Goal: Task Accomplishment & Management: Complete application form

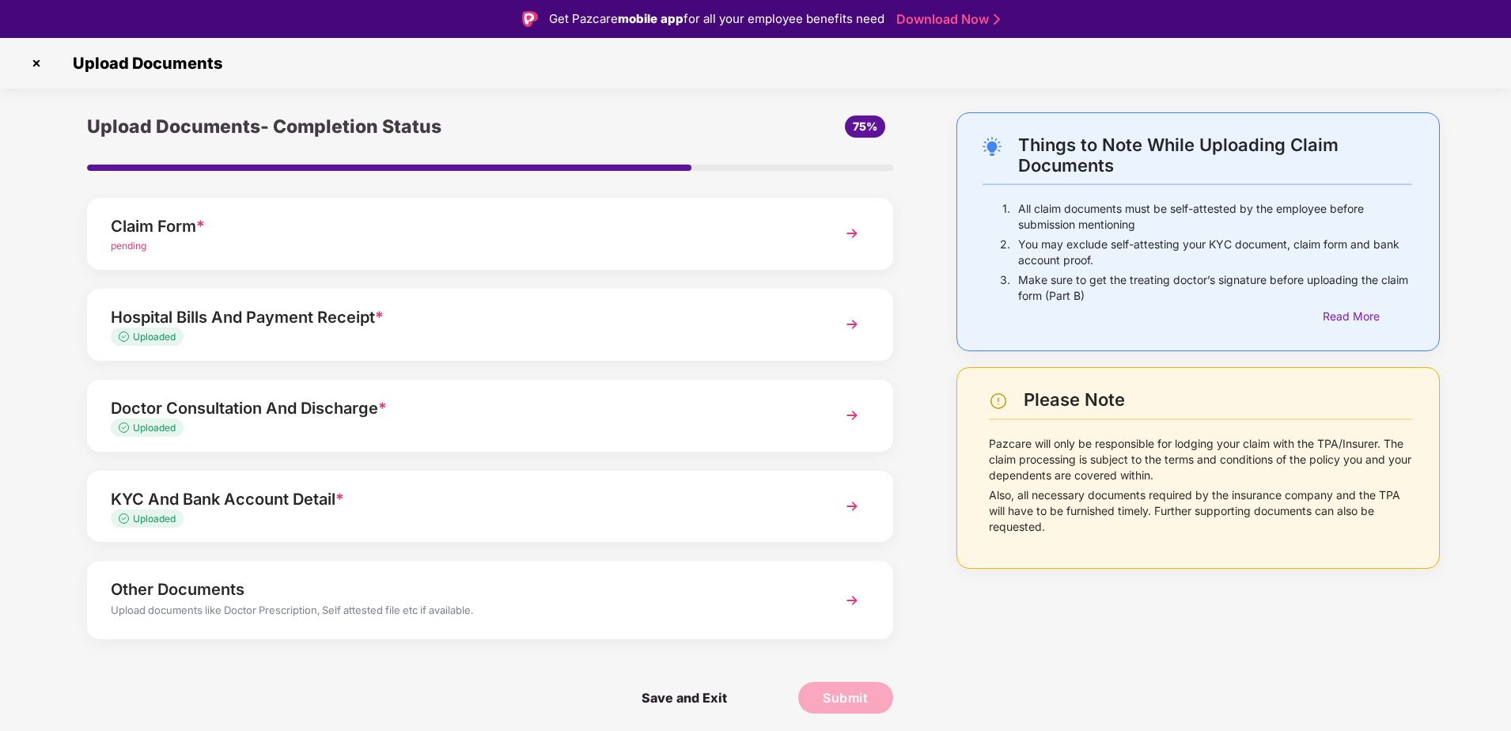
click at [173, 243] on div "pending" at bounding box center [458, 246] width 695 height 15
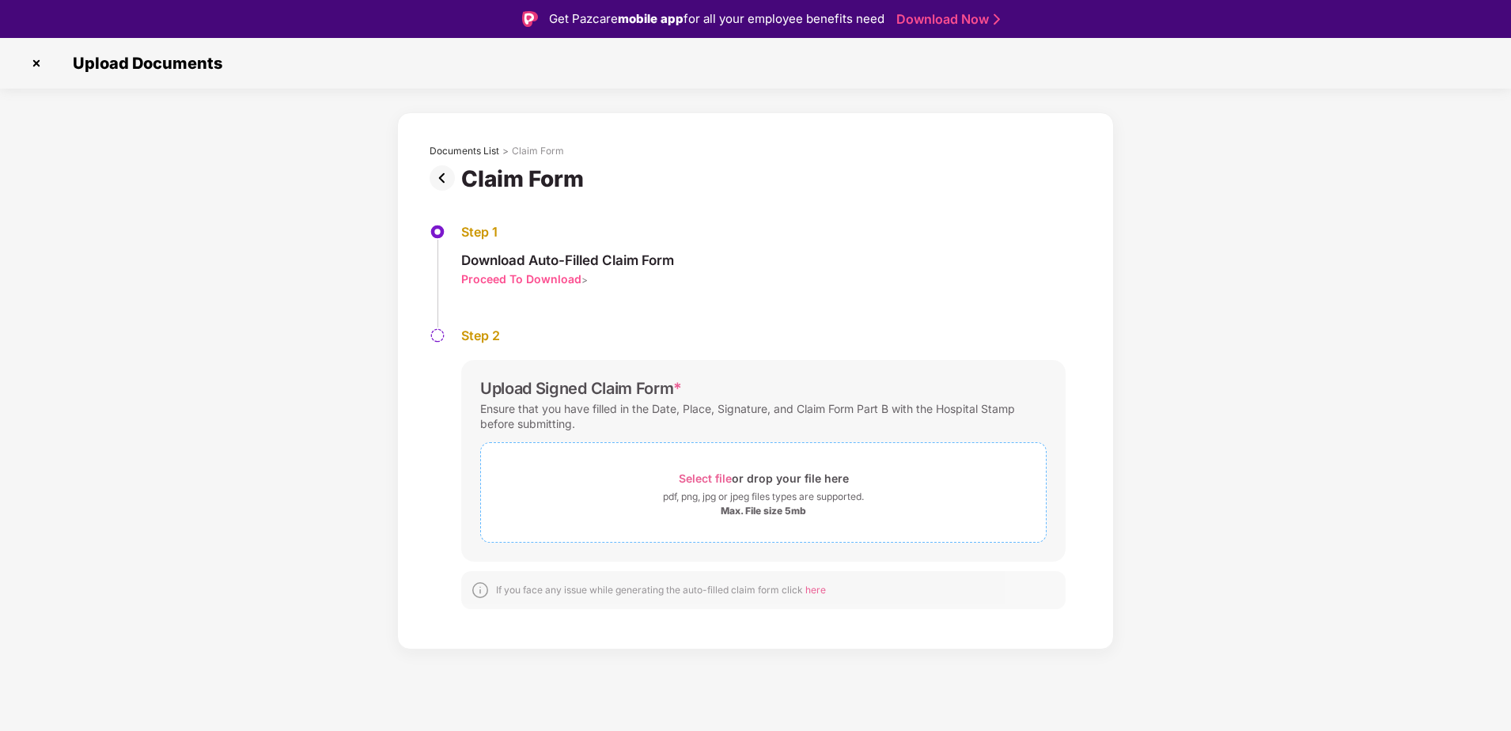
click at [713, 481] on span "Select file" at bounding box center [705, 478] width 53 height 13
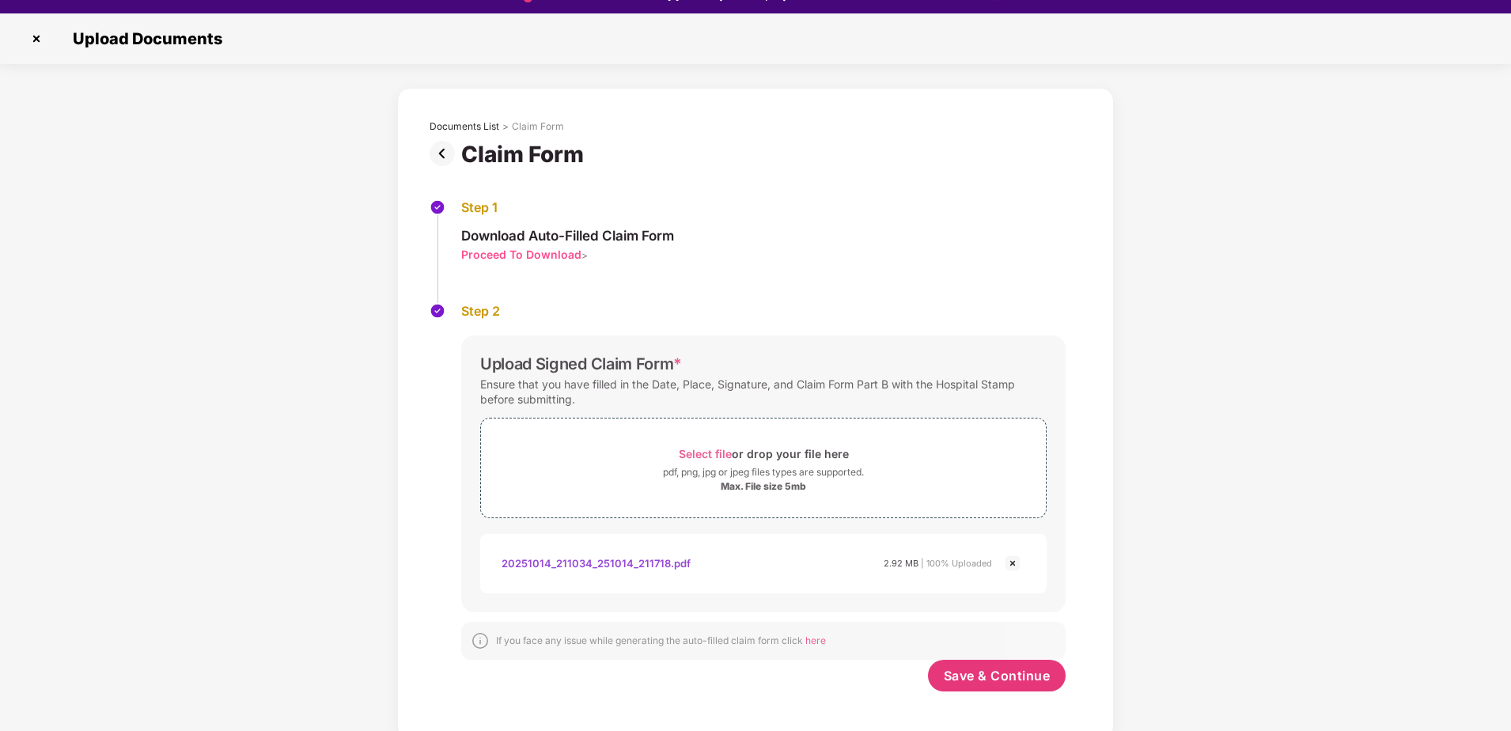
scroll to position [38, 0]
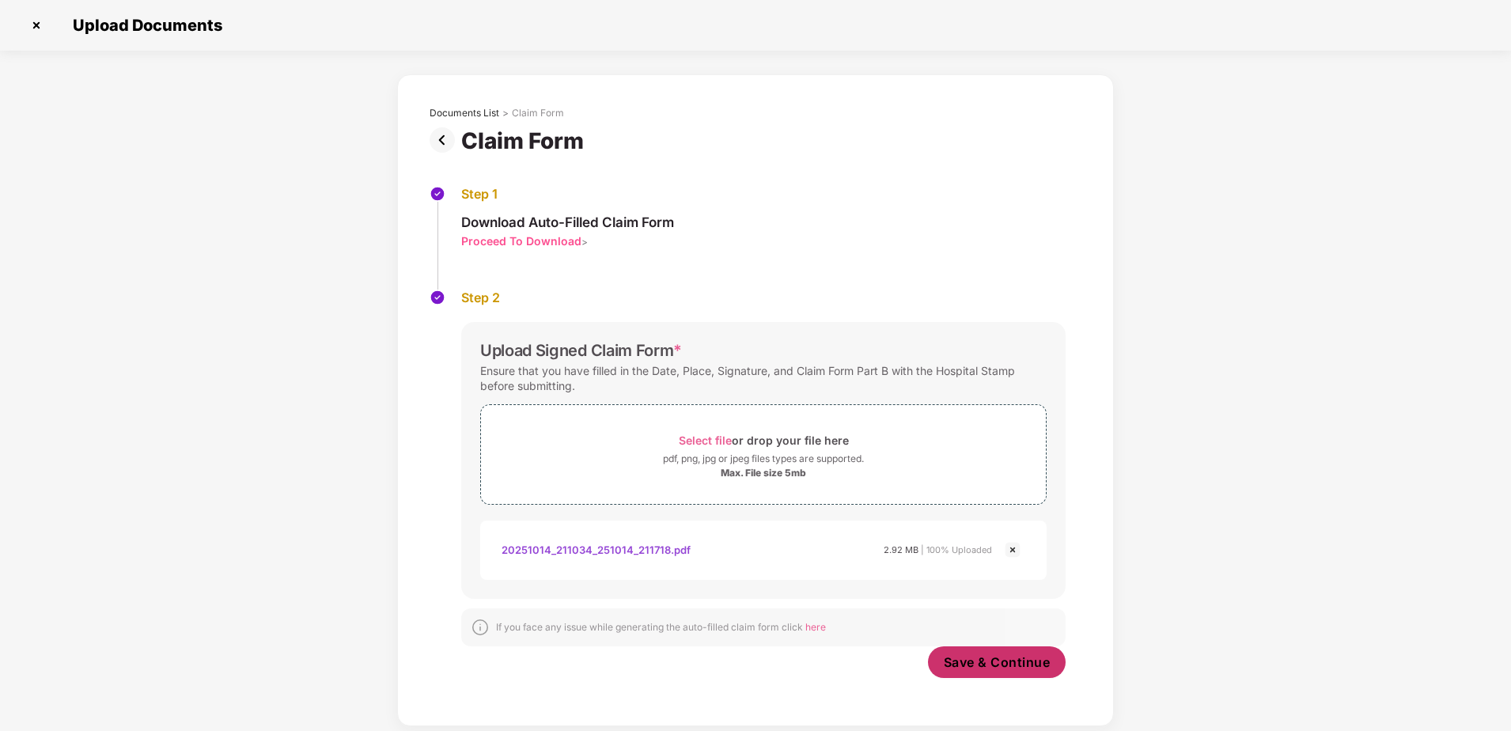
click at [1022, 662] on span "Save & Continue" at bounding box center [997, 661] width 107 height 17
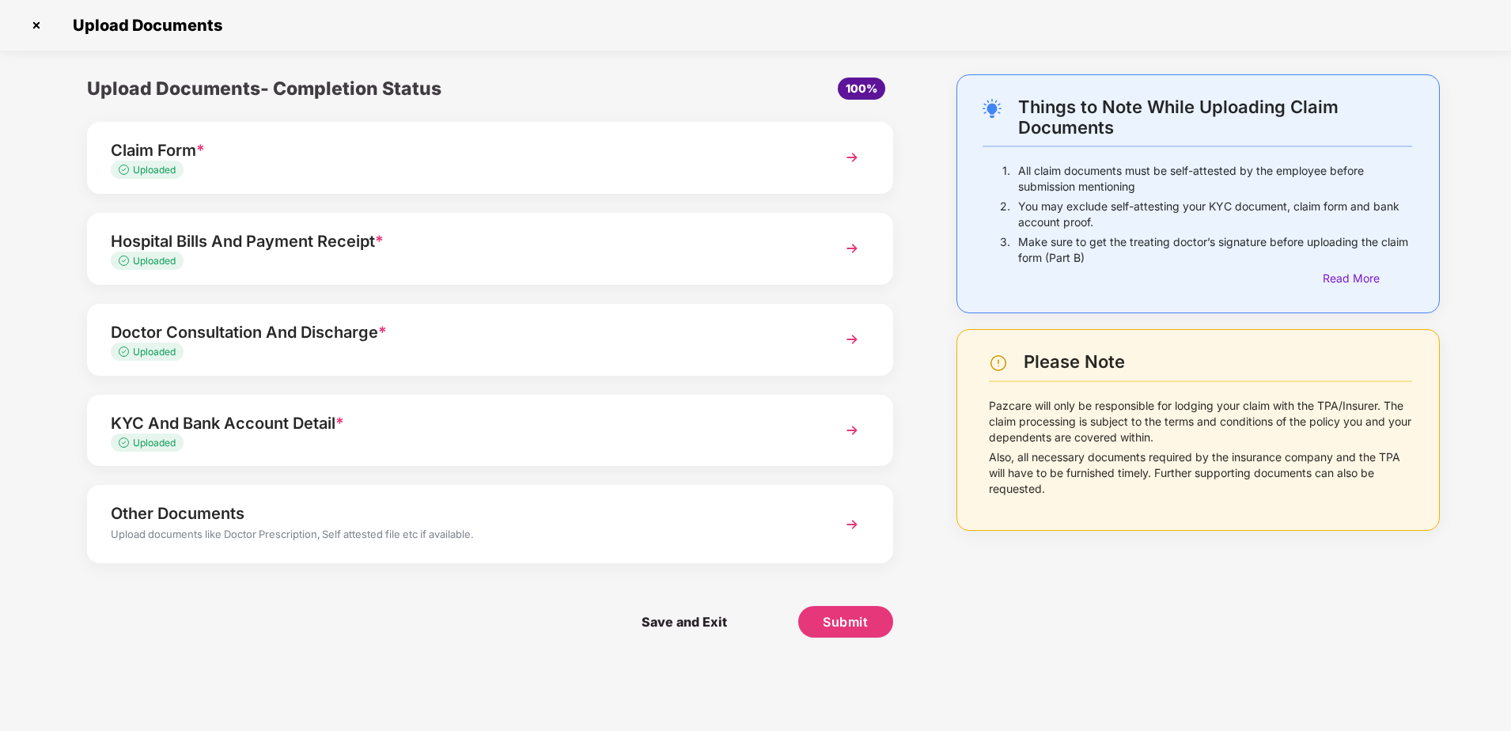
click at [292, 238] on div "Hospital Bills And Payment Receipt *" at bounding box center [458, 241] width 695 height 25
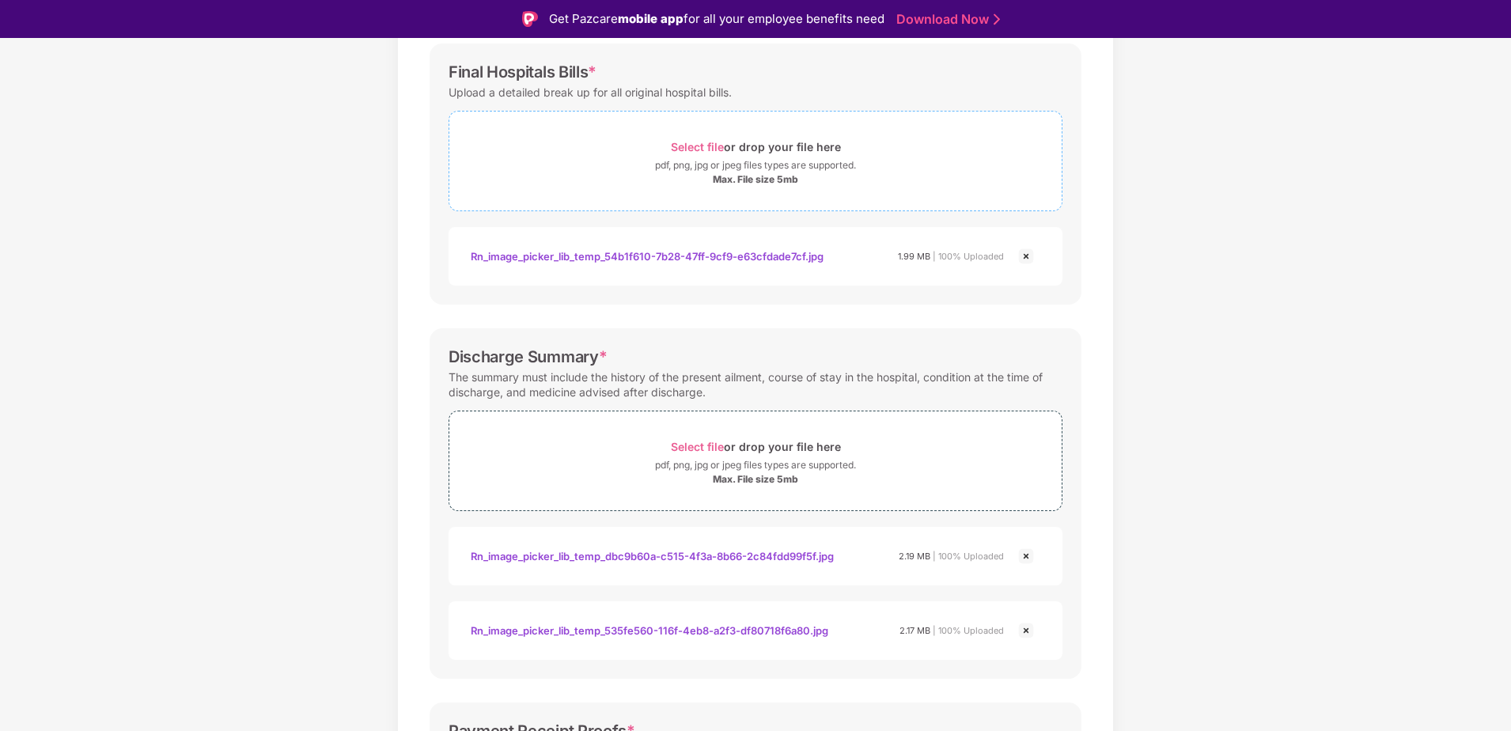
scroll to position [79, 0]
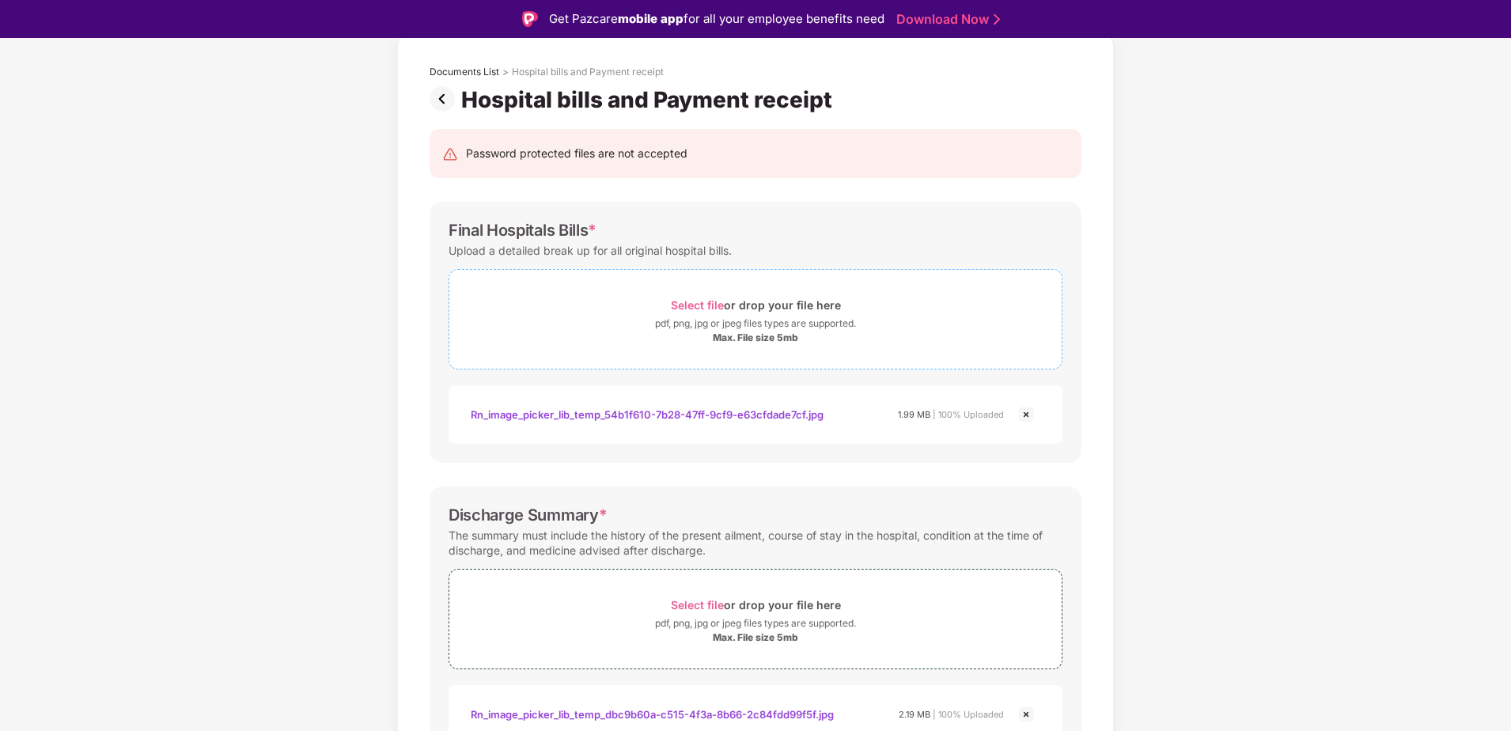
click at [706, 300] on span "Select file" at bounding box center [697, 304] width 53 height 13
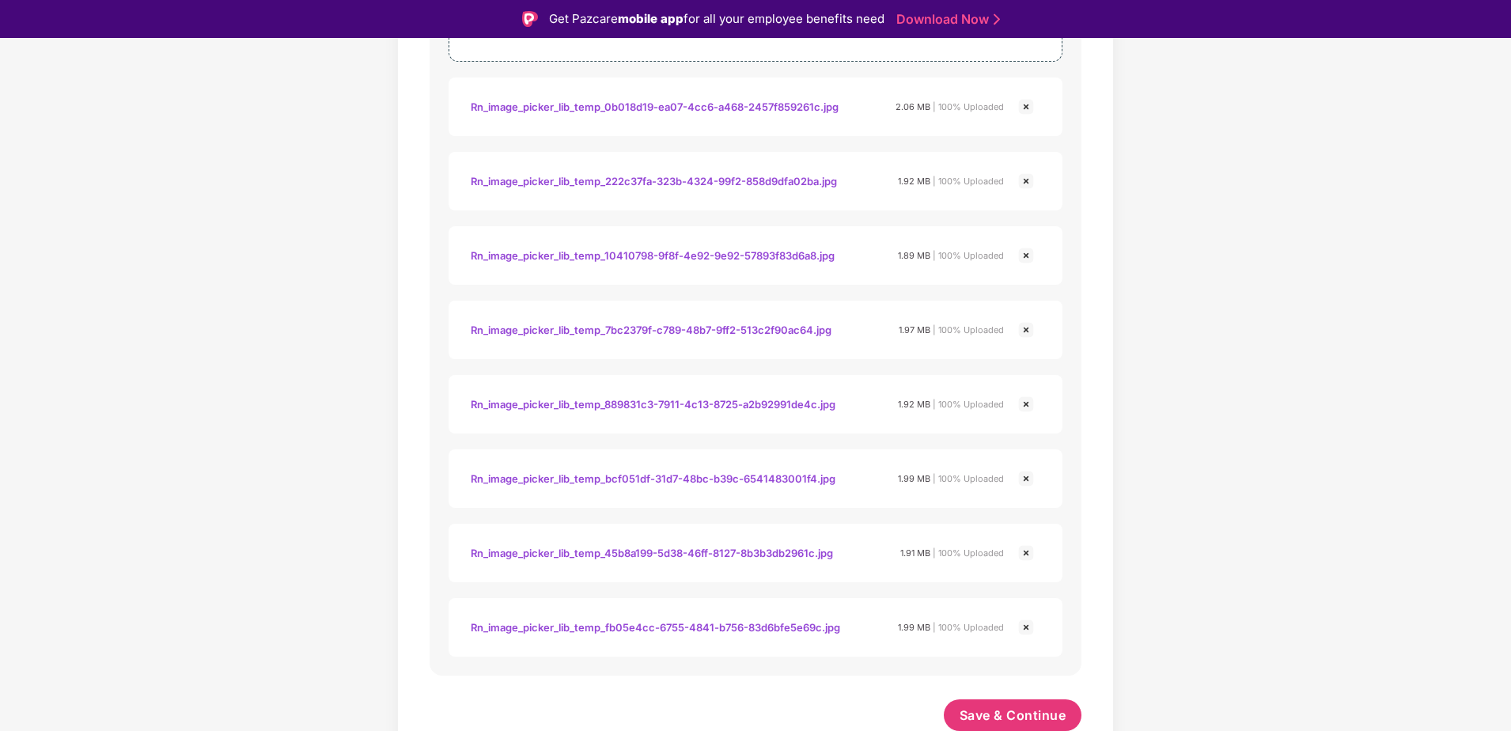
scroll to position [1123, 0]
click at [1042, 714] on span "Save & Continue" at bounding box center [1013, 712] width 107 height 17
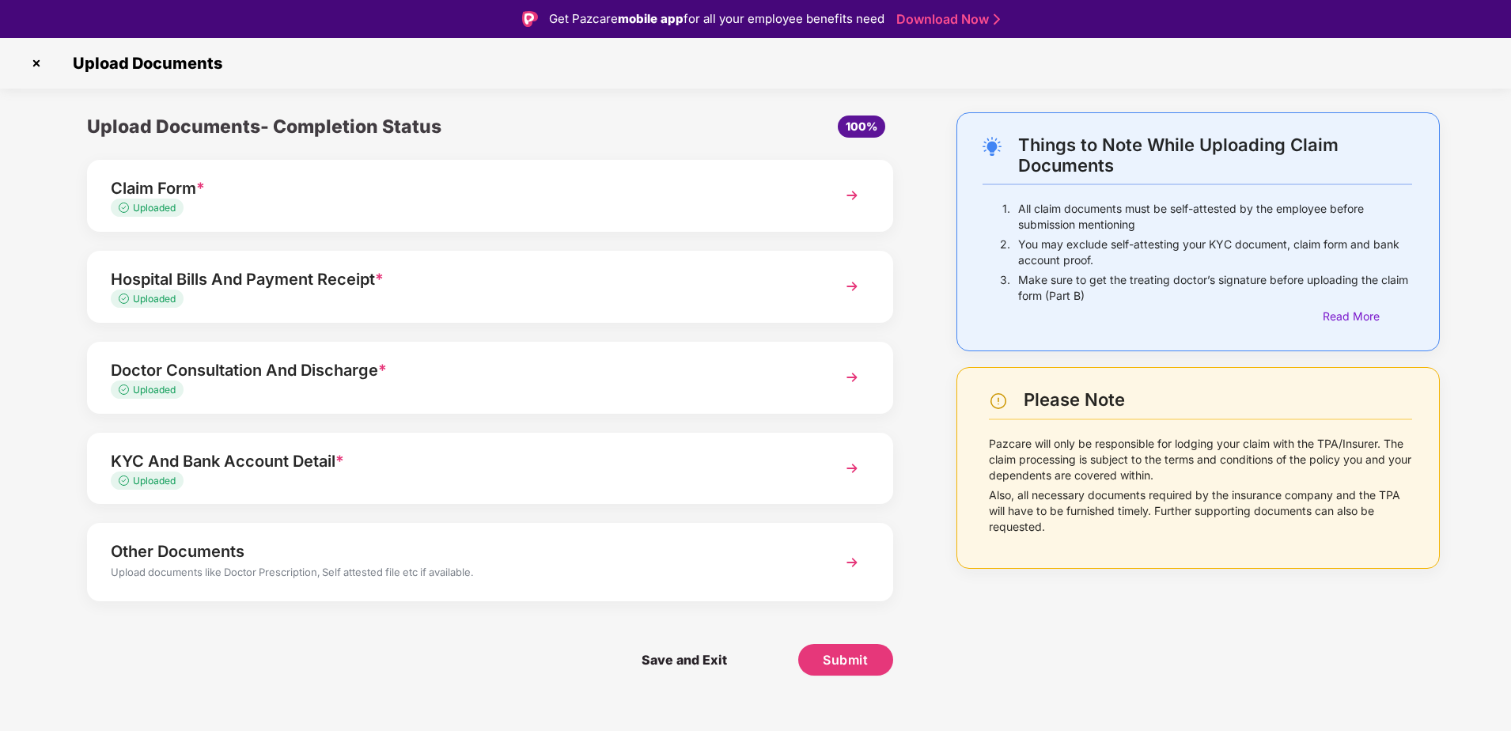
click at [268, 285] on div "Hospital Bills And Payment Receipt *" at bounding box center [458, 279] width 695 height 25
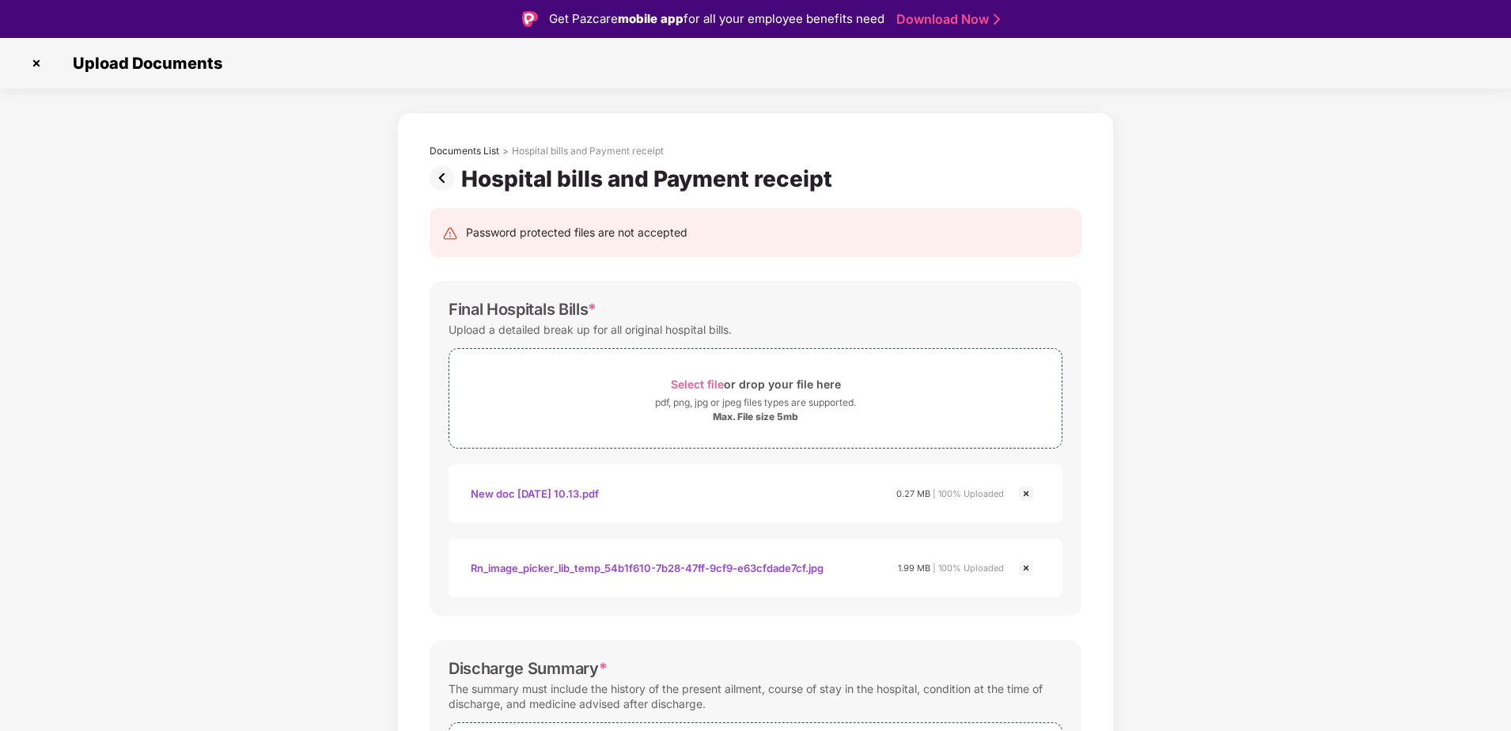
click at [441, 174] on img at bounding box center [446, 177] width 32 height 25
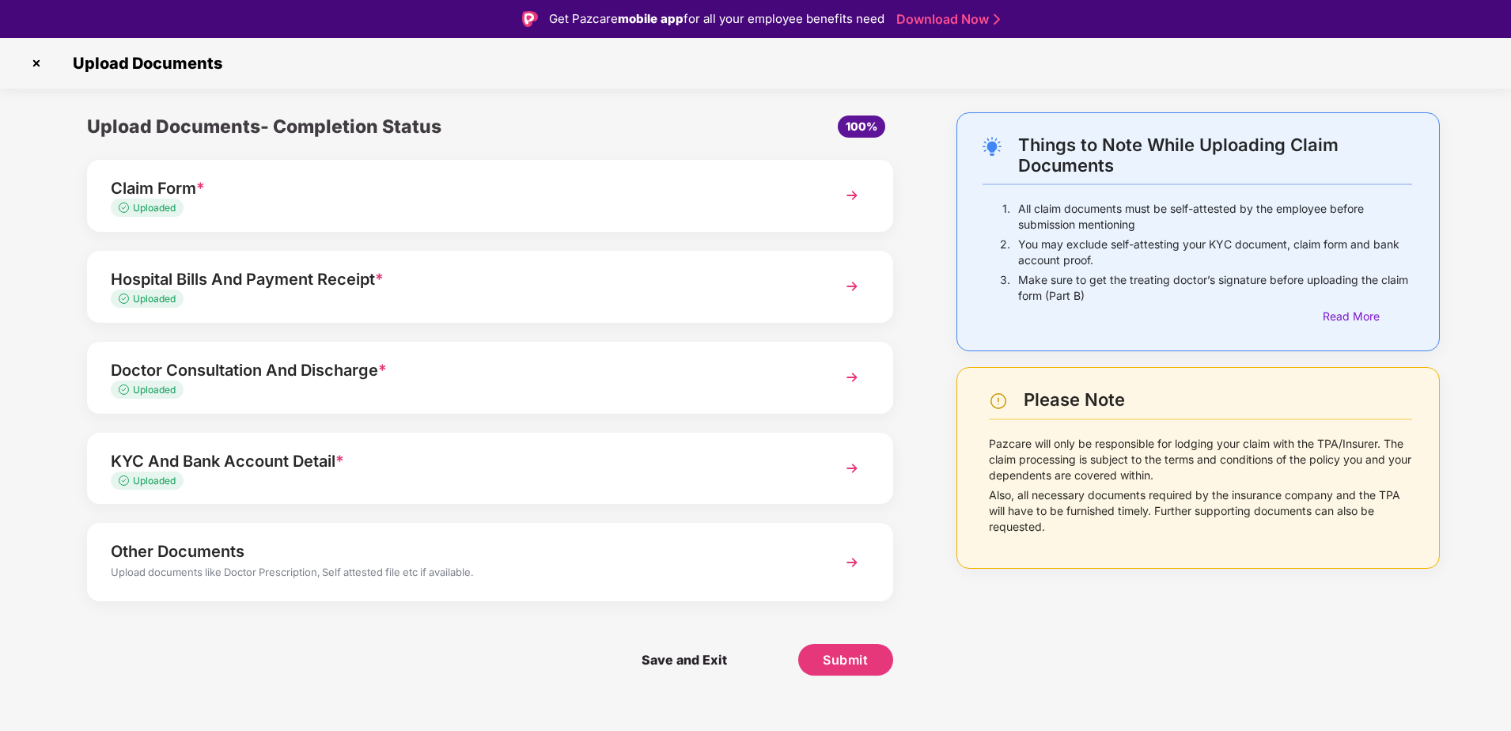
click at [280, 377] on div "Doctor Consultation And Discharge *" at bounding box center [458, 370] width 695 height 25
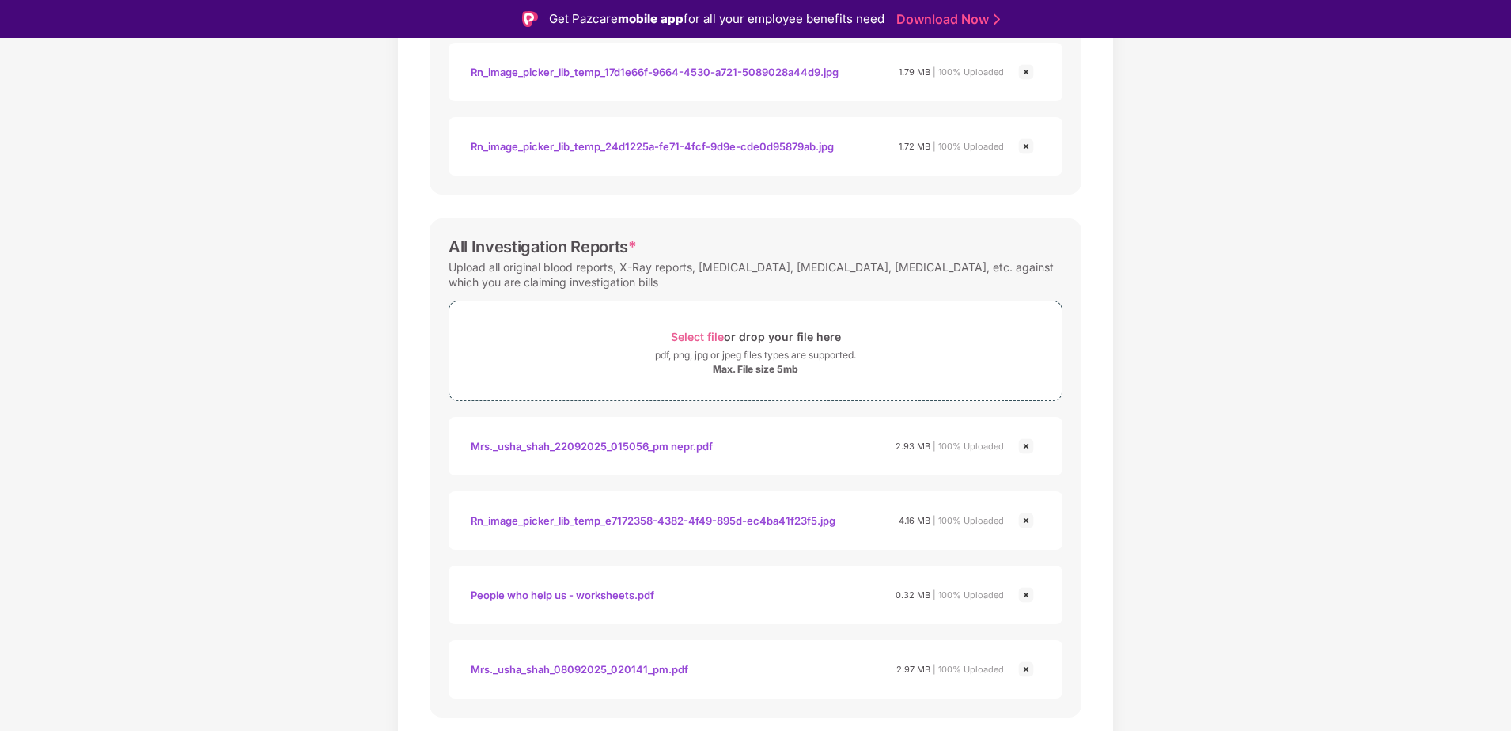
scroll to position [949, 0]
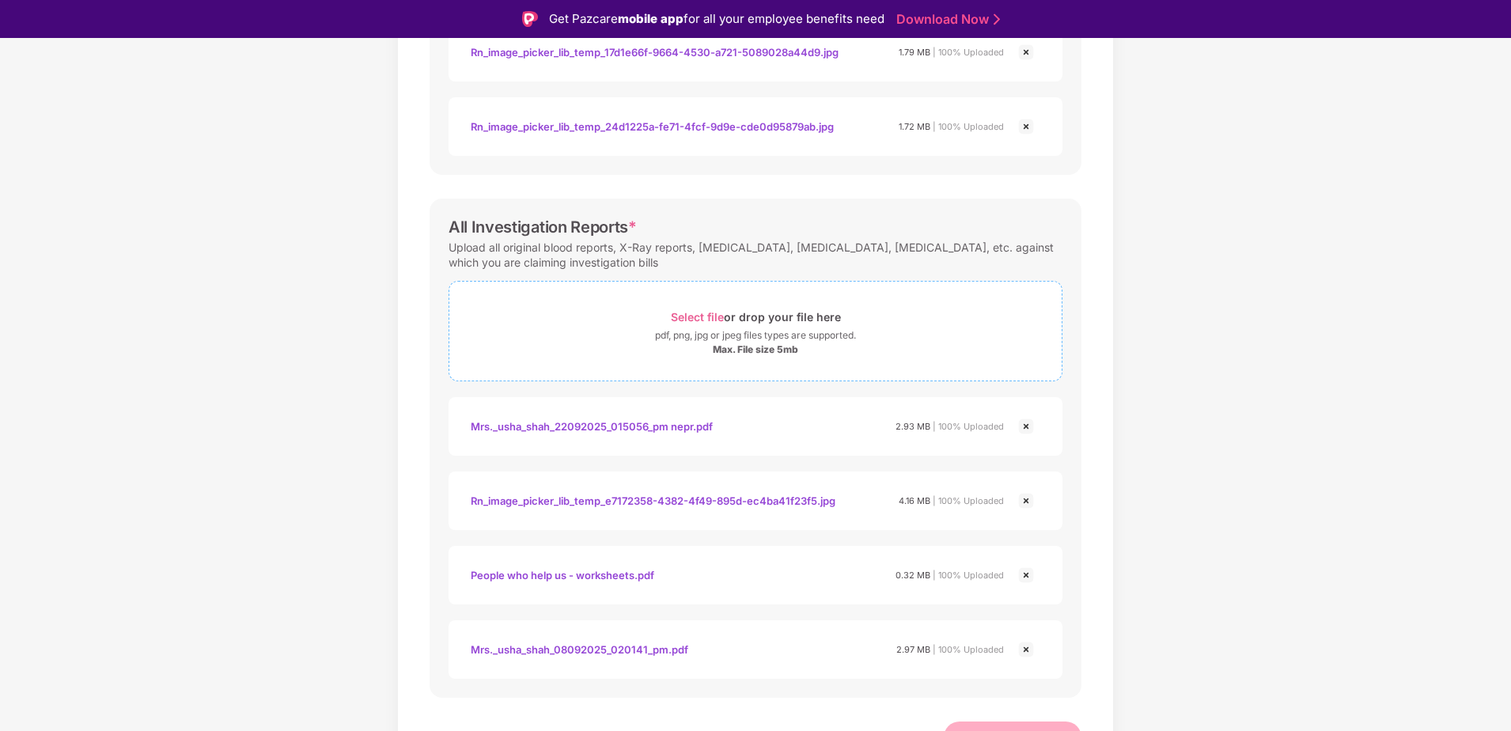
click at [705, 317] on span "Select file" at bounding box center [697, 316] width 53 height 13
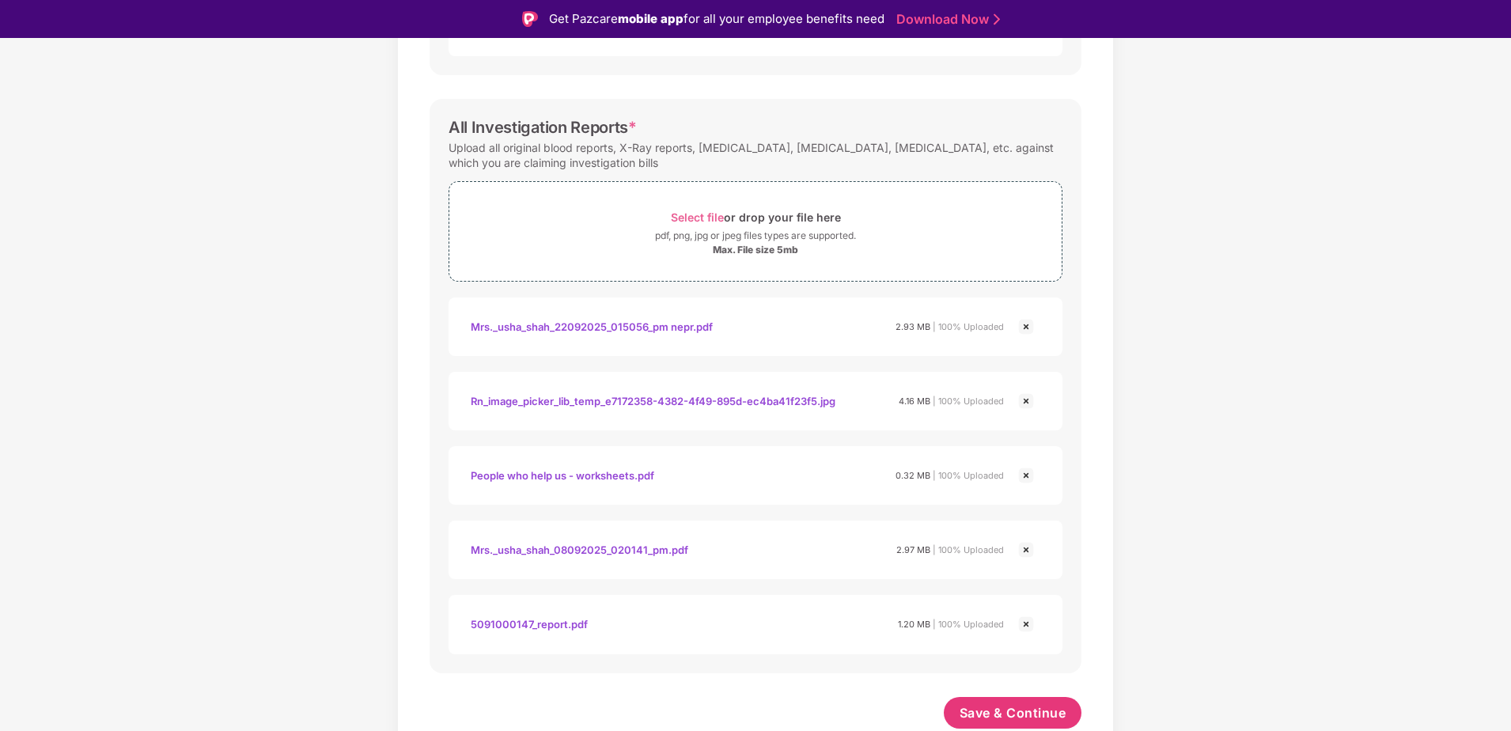
scroll to position [891, 0]
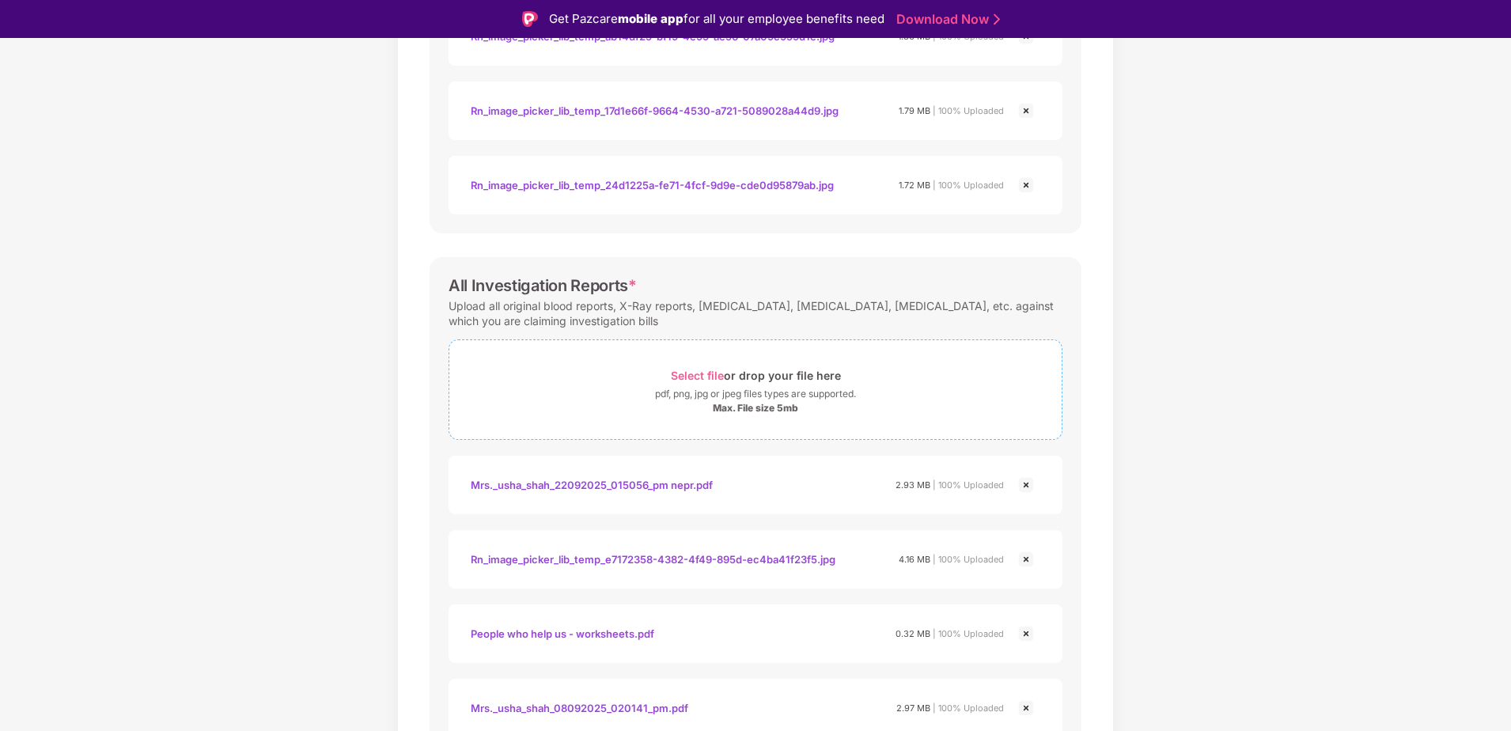
click at [690, 372] on span "Select file" at bounding box center [697, 375] width 53 height 13
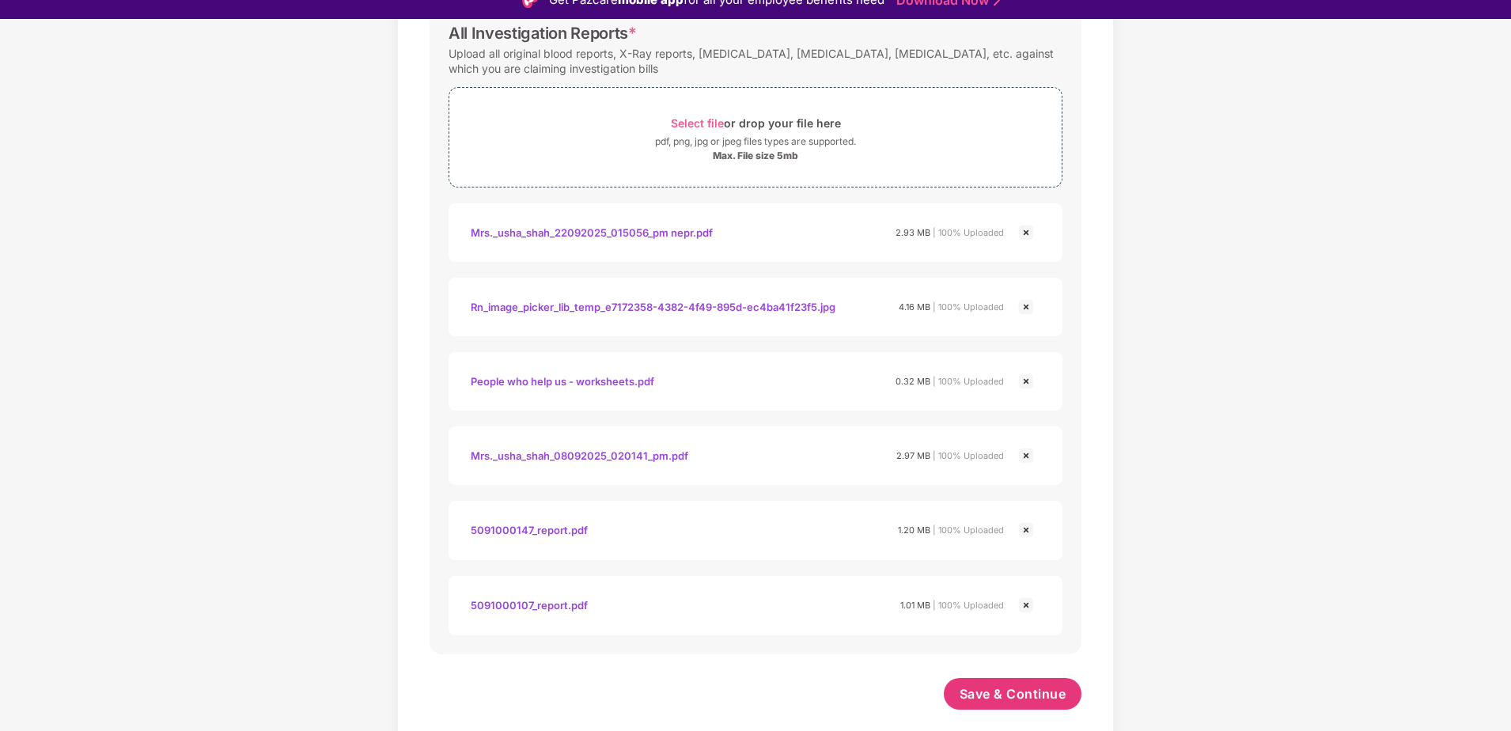
scroll to position [38, 0]
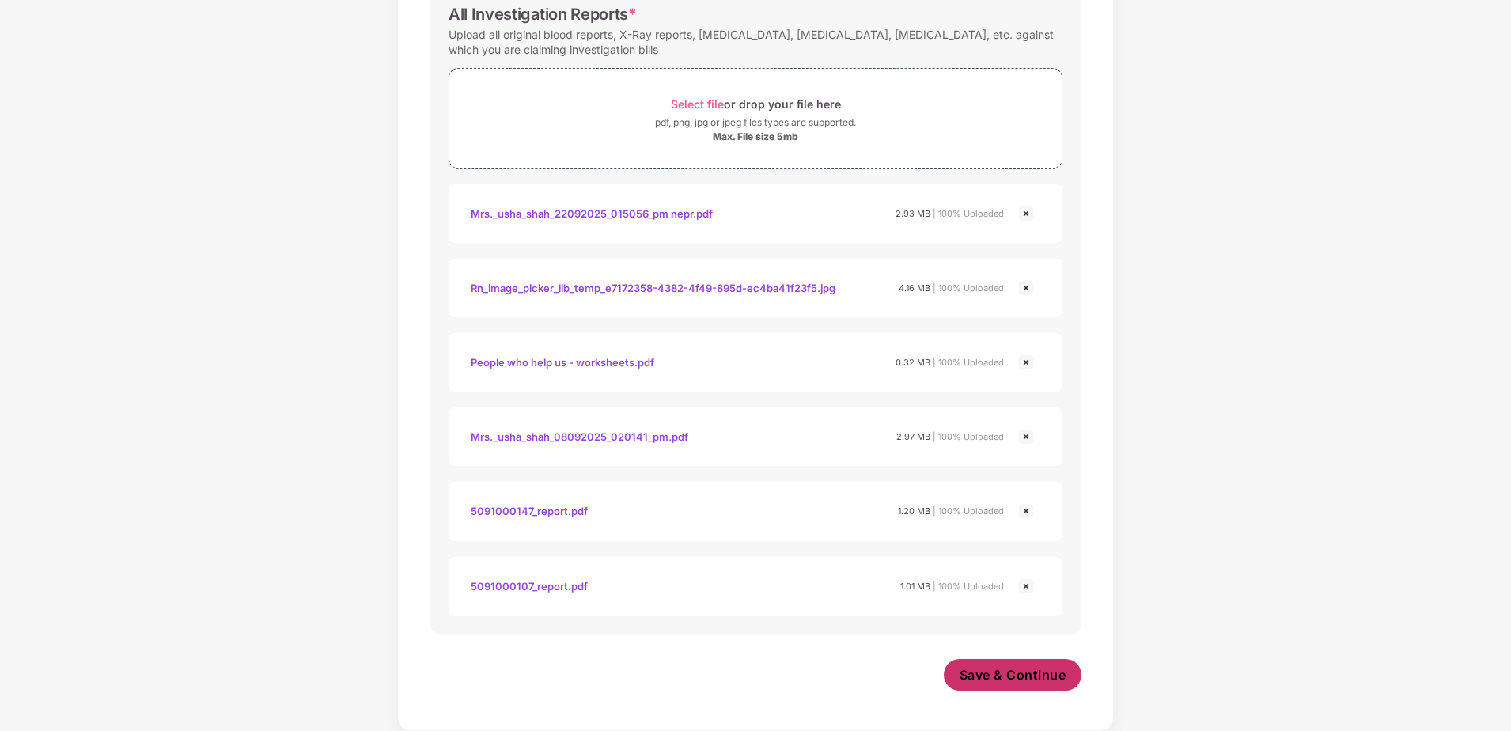
click at [1004, 680] on span "Save & Continue" at bounding box center [1013, 674] width 107 height 17
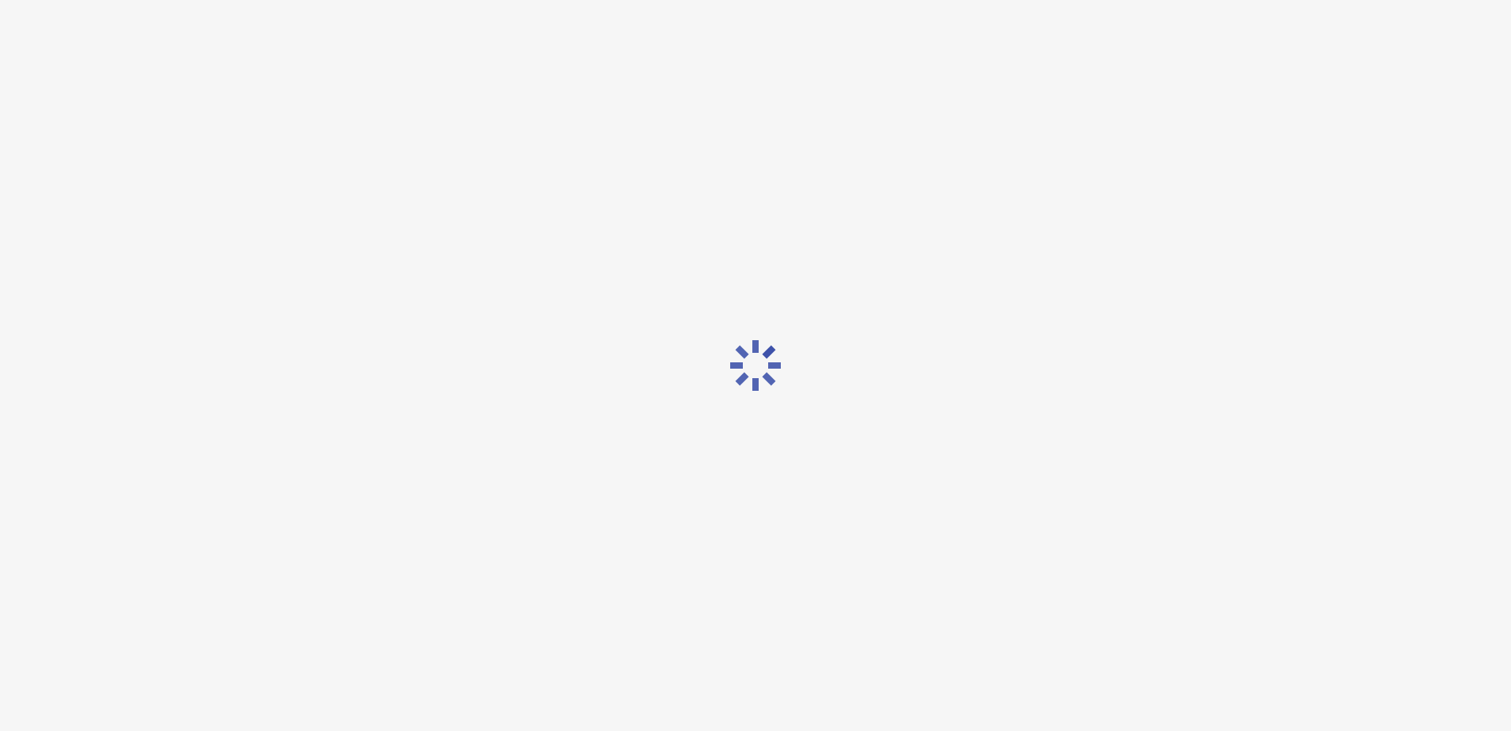
scroll to position [0, 0]
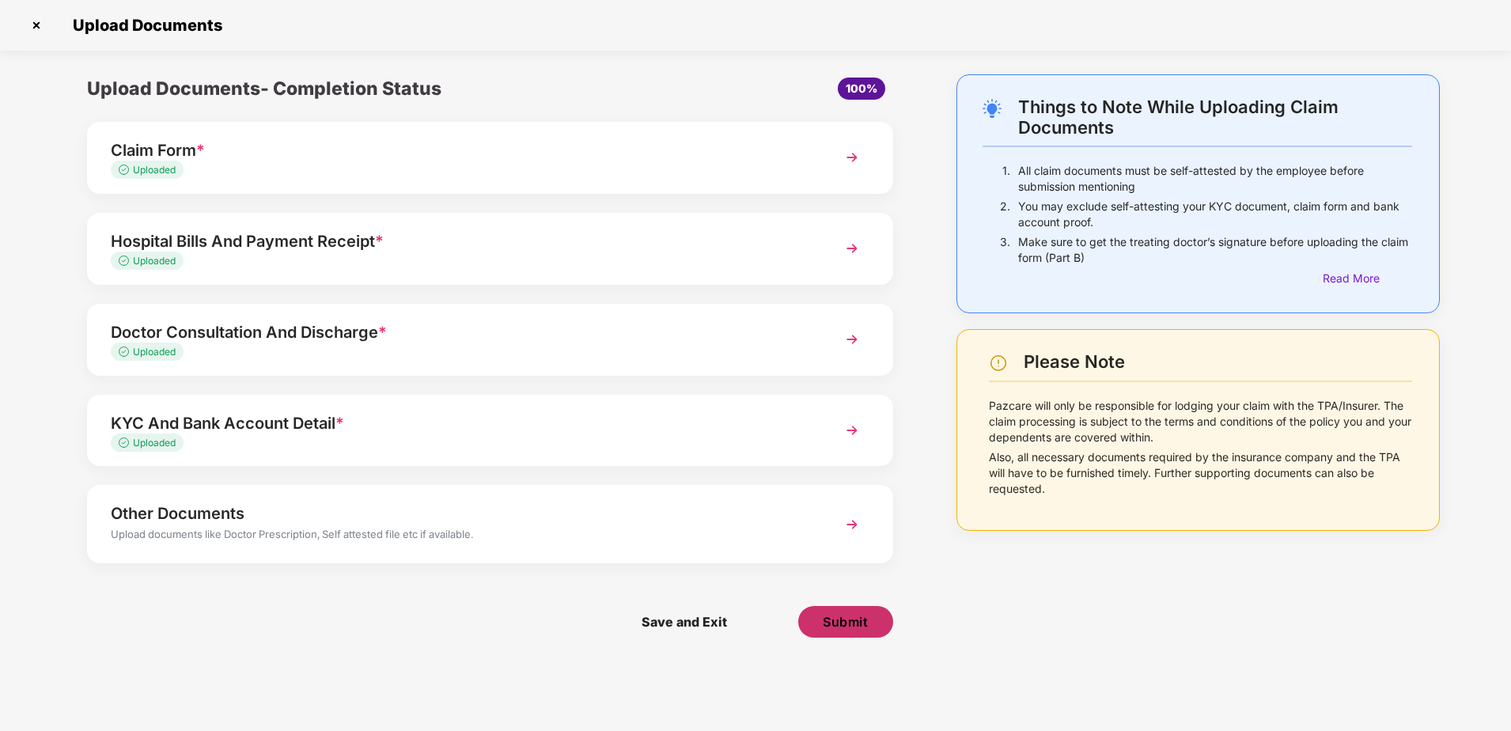
click at [855, 627] on span "Submit" at bounding box center [845, 621] width 45 height 17
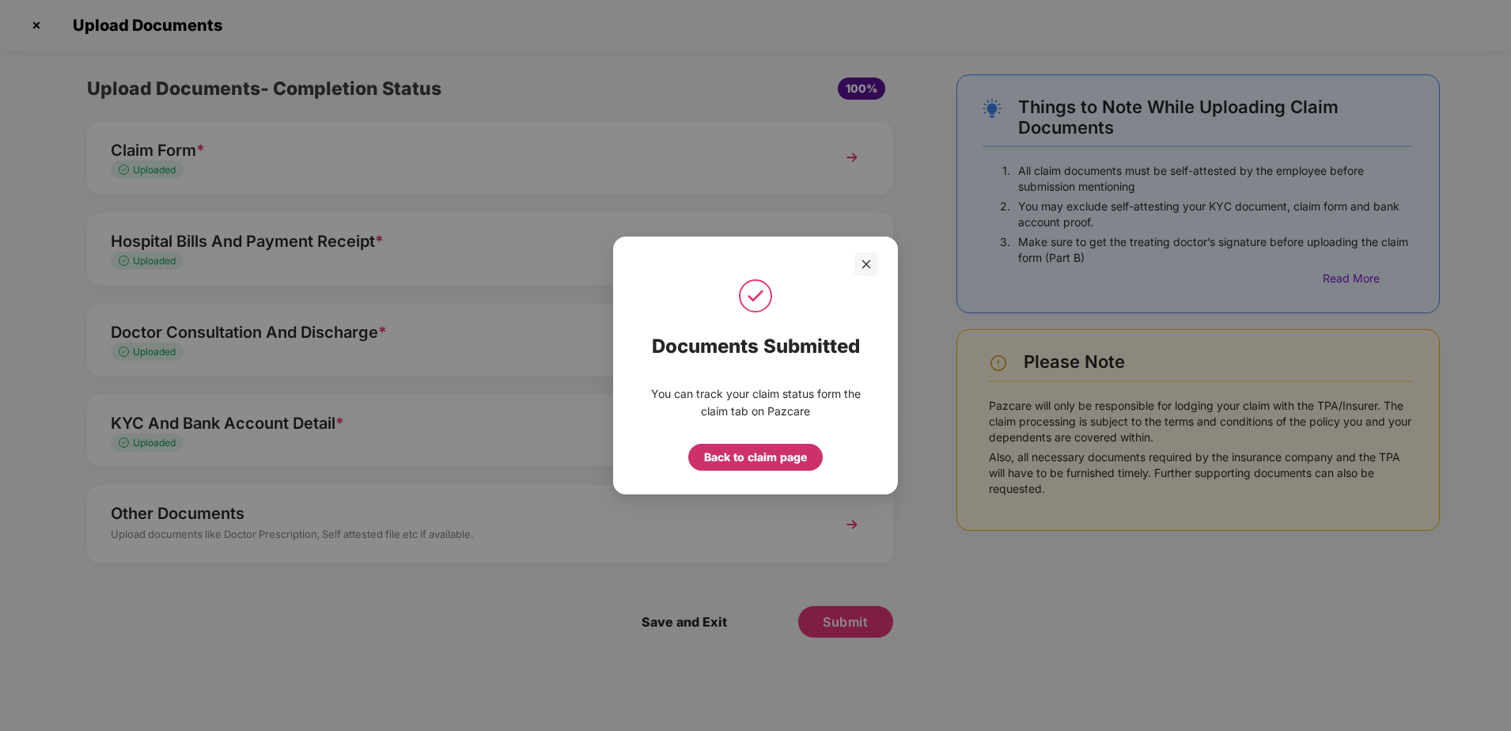
click at [765, 464] on div "Back to claim page" at bounding box center [755, 457] width 103 height 17
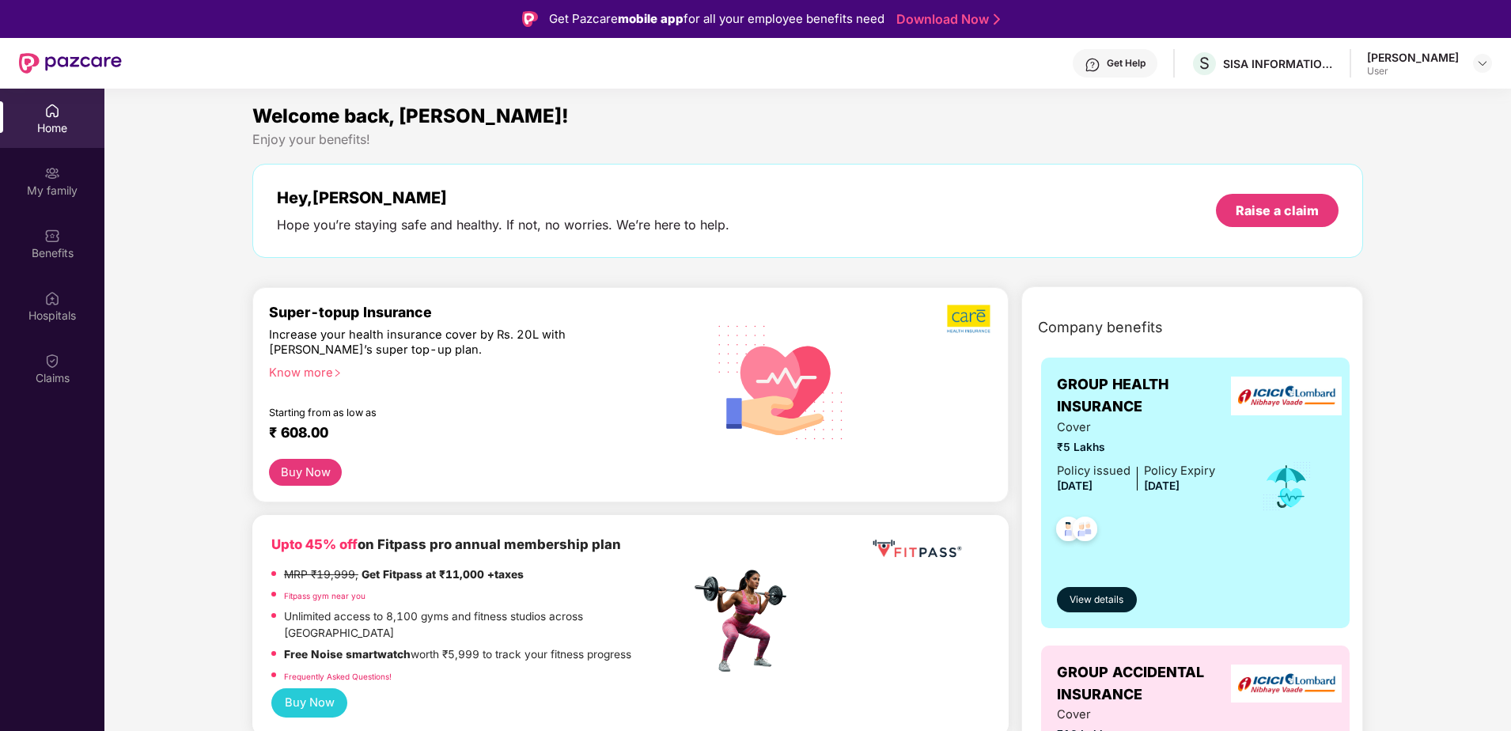
click at [1397, 71] on div "User" at bounding box center [1413, 71] width 92 height 13
click at [1396, 61] on div "[PERSON_NAME]" at bounding box center [1413, 57] width 92 height 15
click at [60, 353] on div "Claims" at bounding box center [52, 368] width 104 height 59
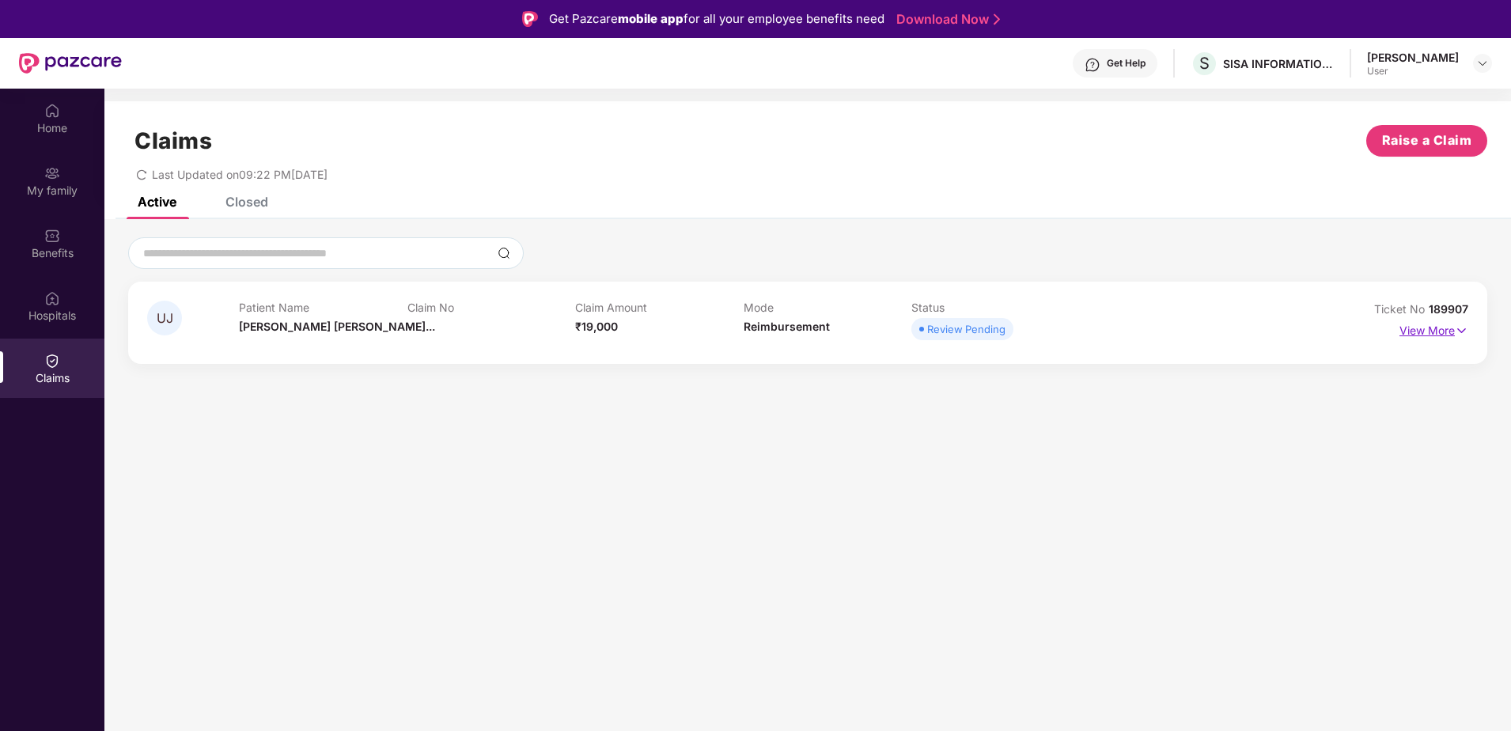
click at [1453, 324] on p "View More" at bounding box center [1433, 328] width 69 height 21
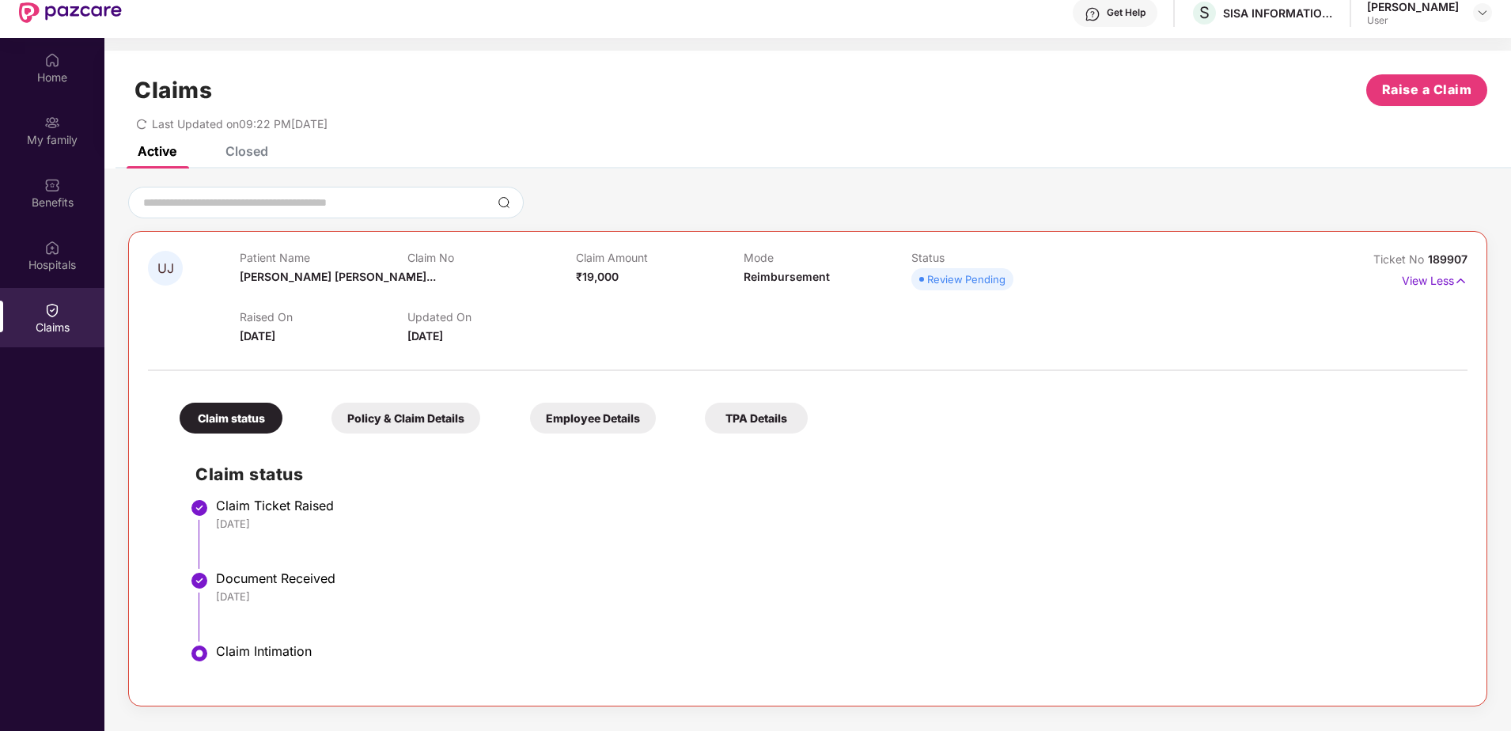
scroll to position [79, 0]
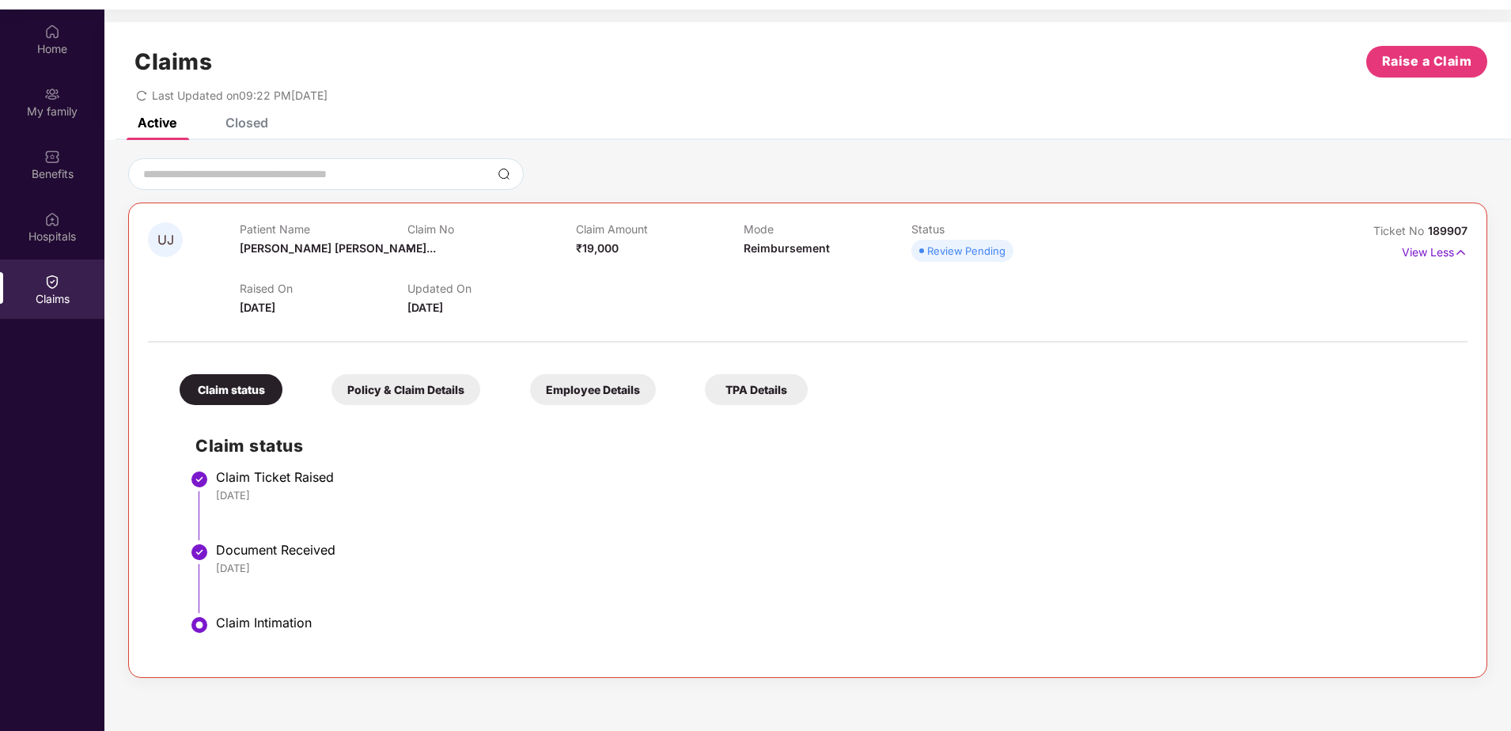
click at [433, 390] on div "Policy & Claim Details" at bounding box center [405, 389] width 149 height 31
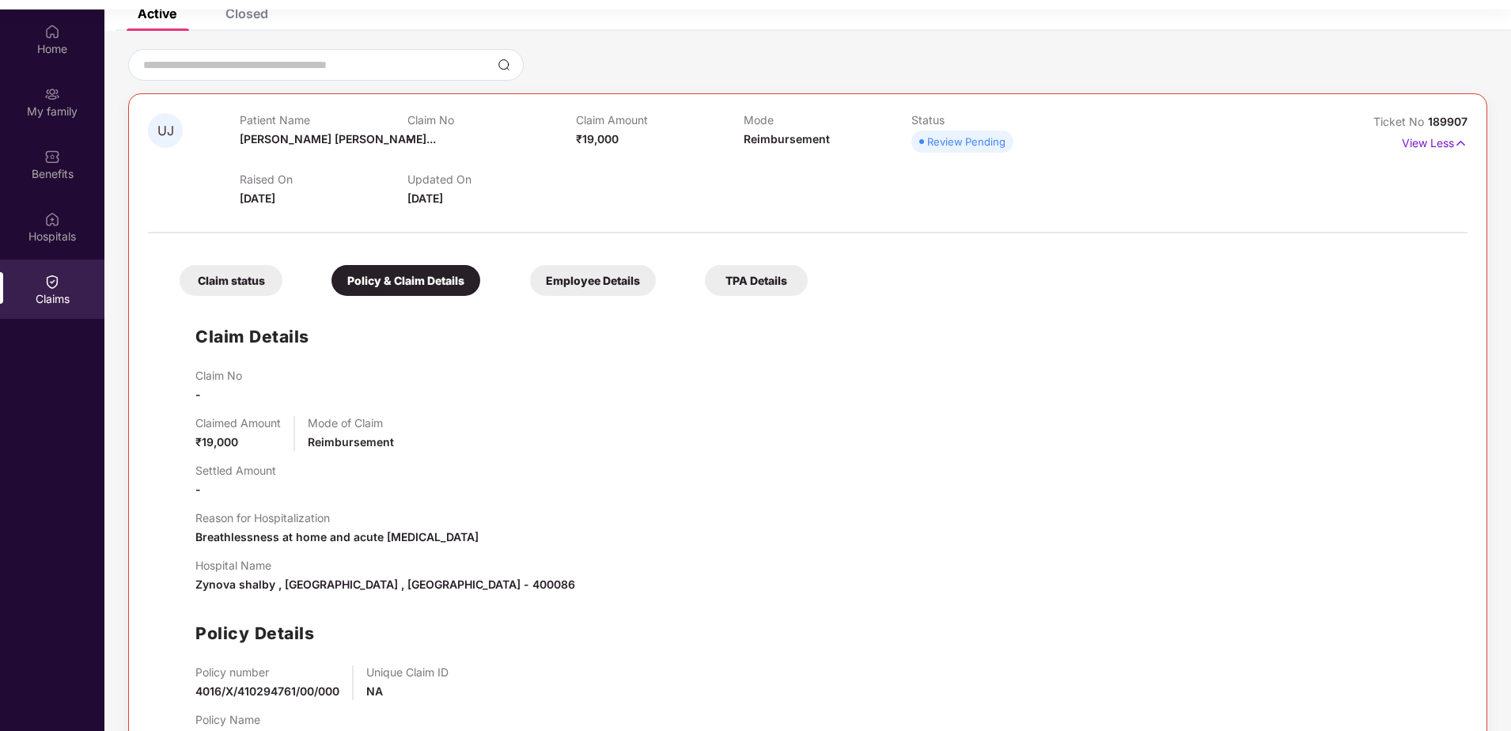
scroll to position [85, 0]
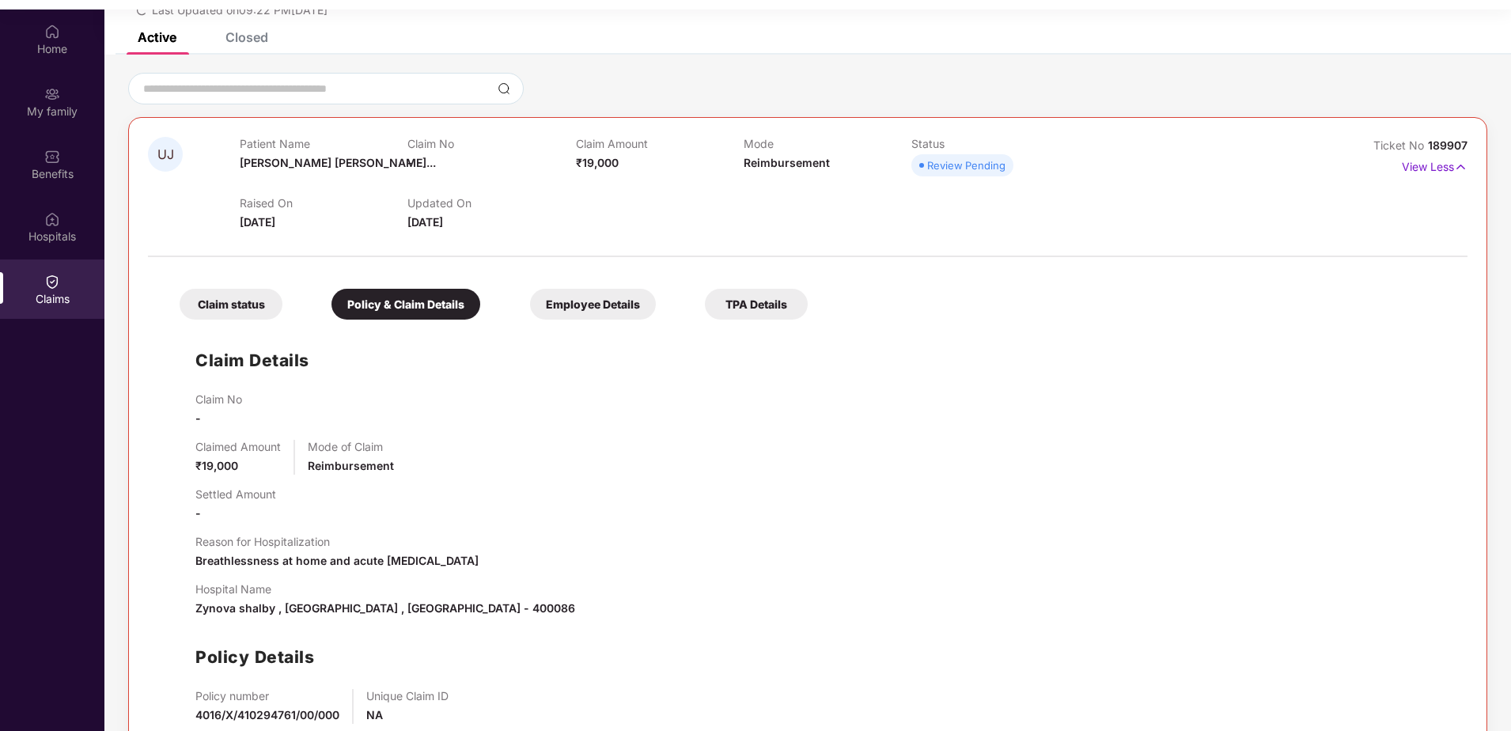
click at [602, 304] on div "Employee Details" at bounding box center [593, 304] width 126 height 31
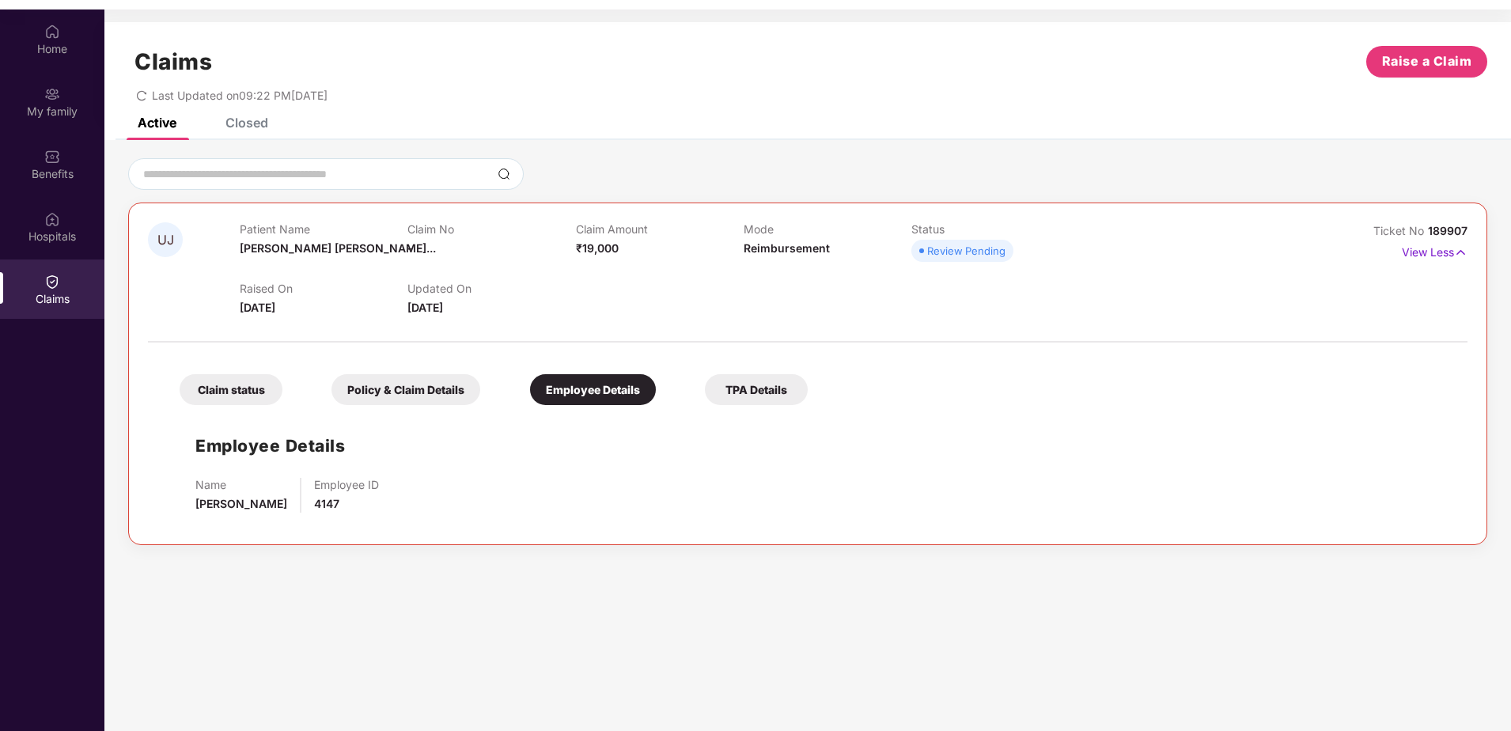
scroll to position [0, 0]
click at [775, 389] on div "TPA Details" at bounding box center [756, 389] width 103 height 31
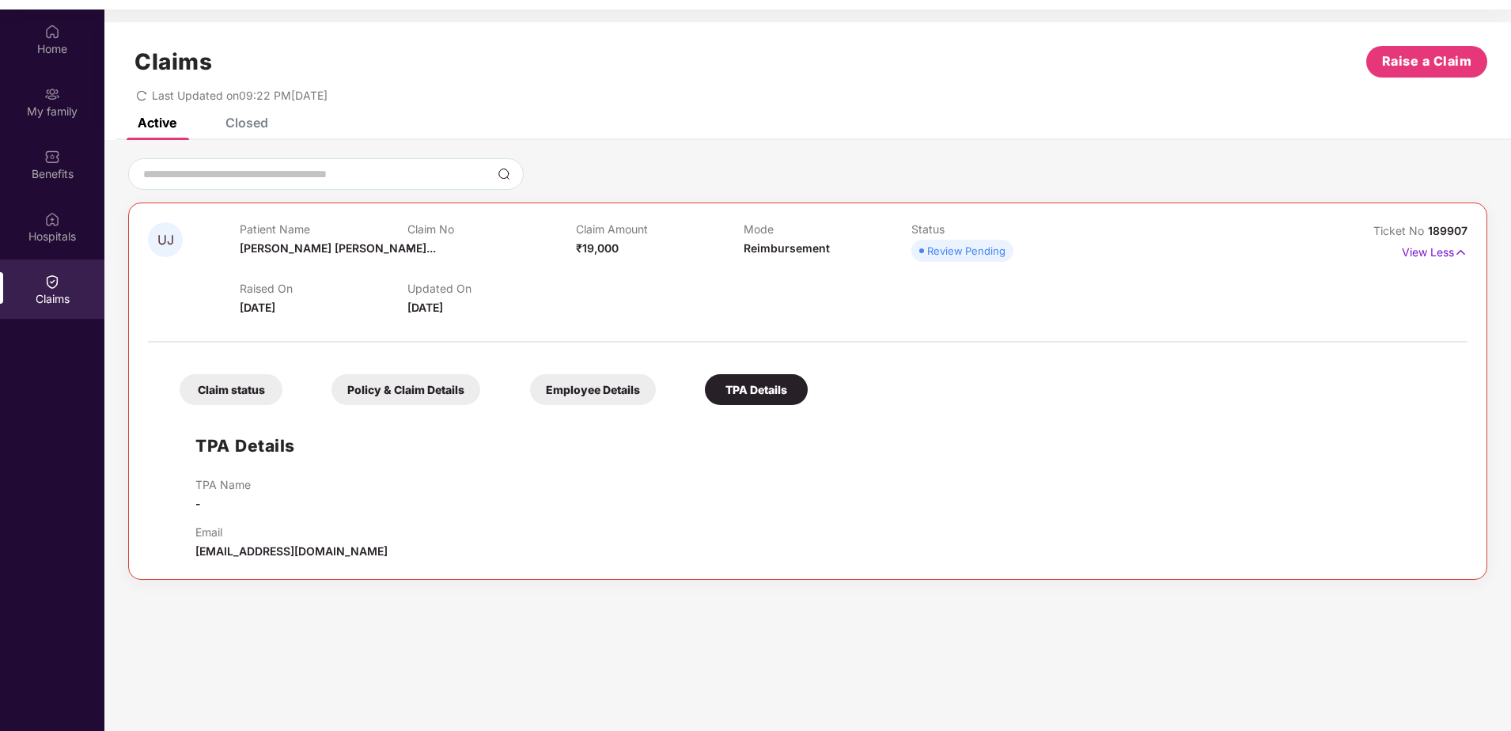
click at [233, 396] on div "Claim status" at bounding box center [231, 389] width 103 height 31
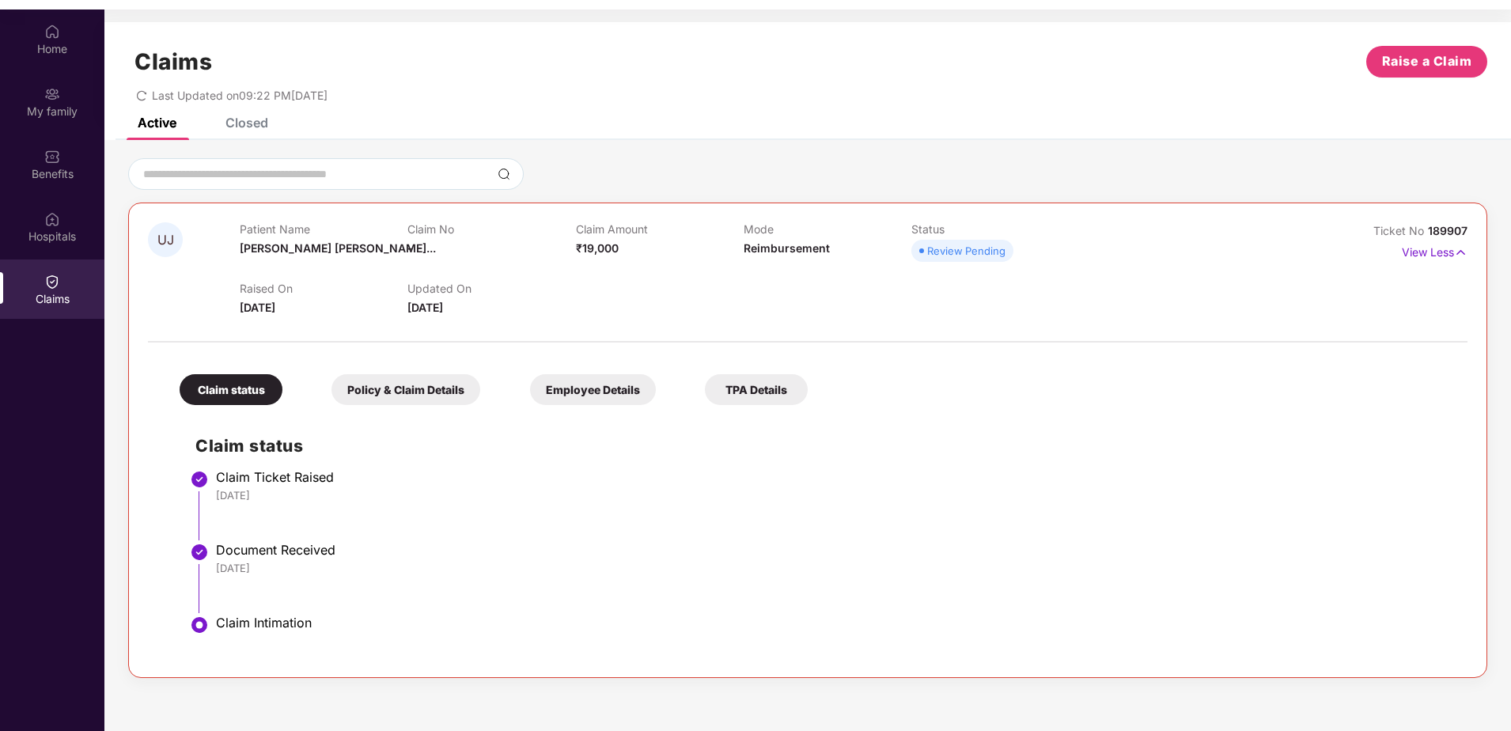
click at [244, 128] on div "Closed" at bounding box center [246, 123] width 43 height 16
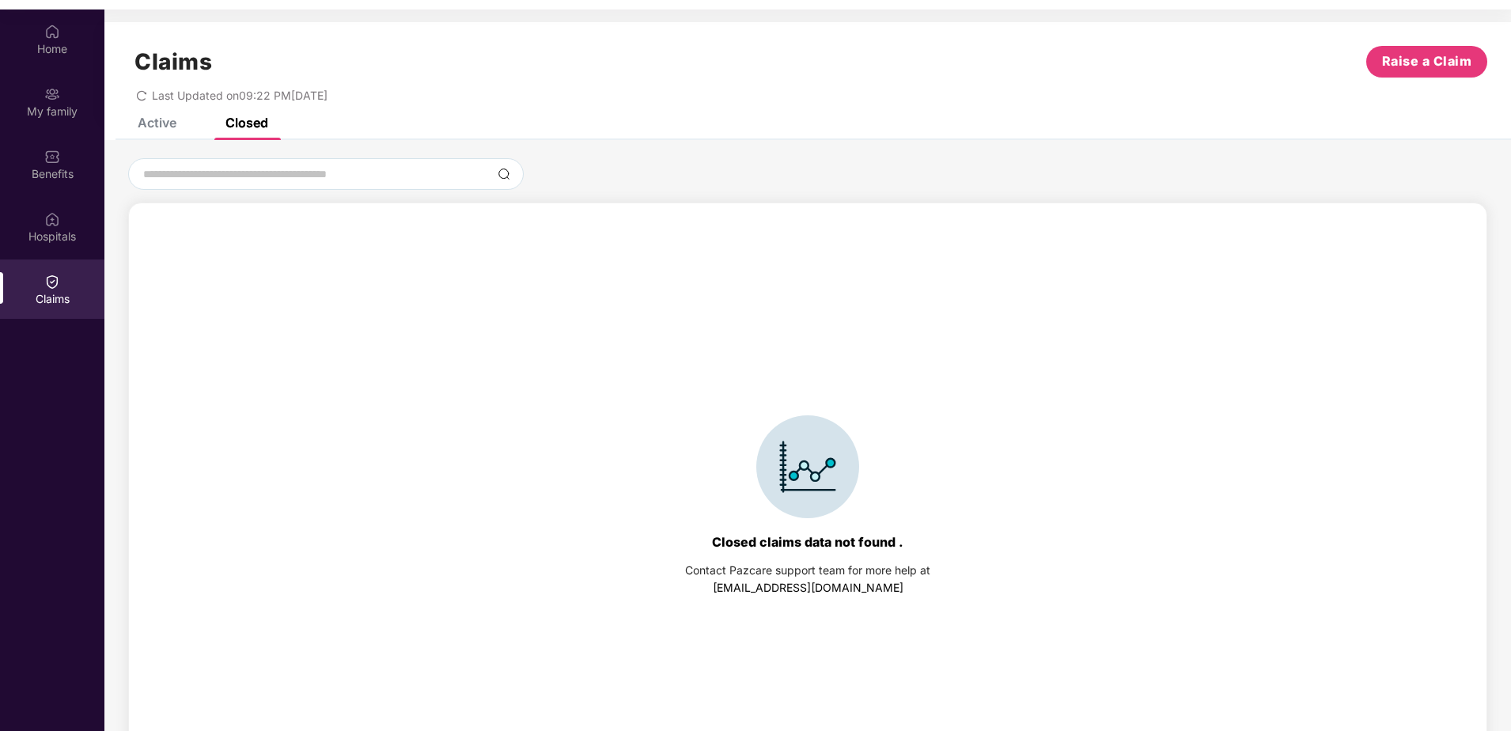
click at [153, 122] on div "Active" at bounding box center [157, 123] width 39 height 16
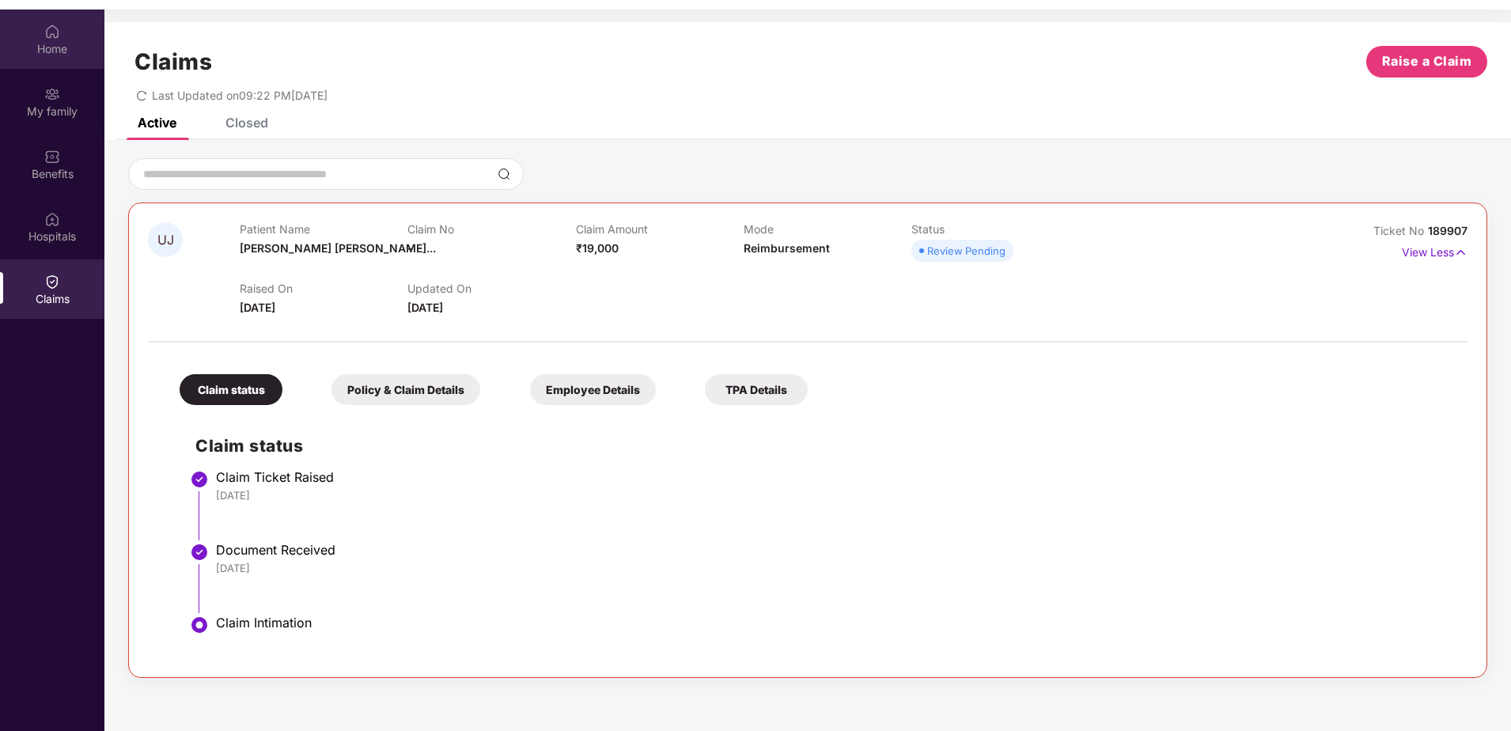
click at [68, 56] on div "Home" at bounding box center [52, 49] width 104 height 16
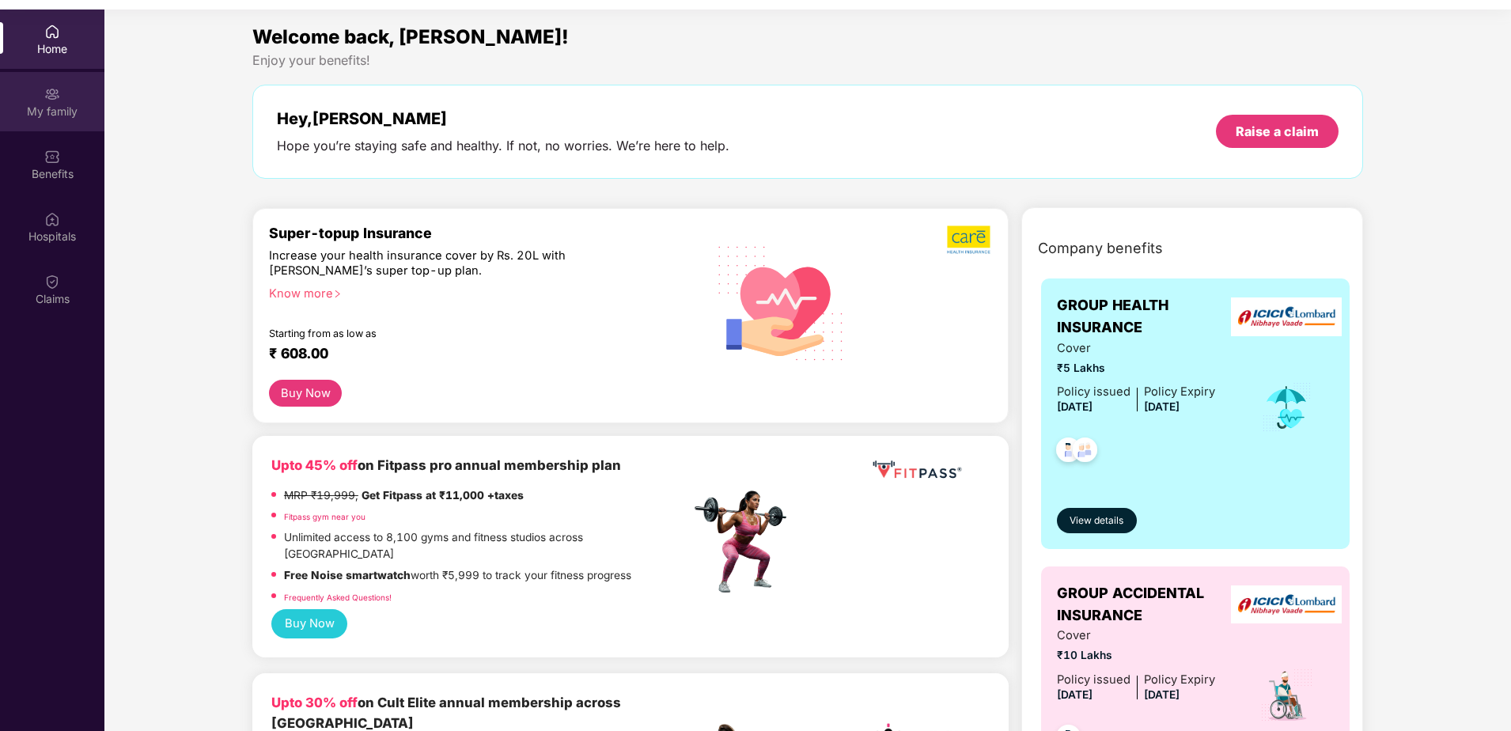
click at [51, 112] on div "My family" at bounding box center [52, 112] width 104 height 16
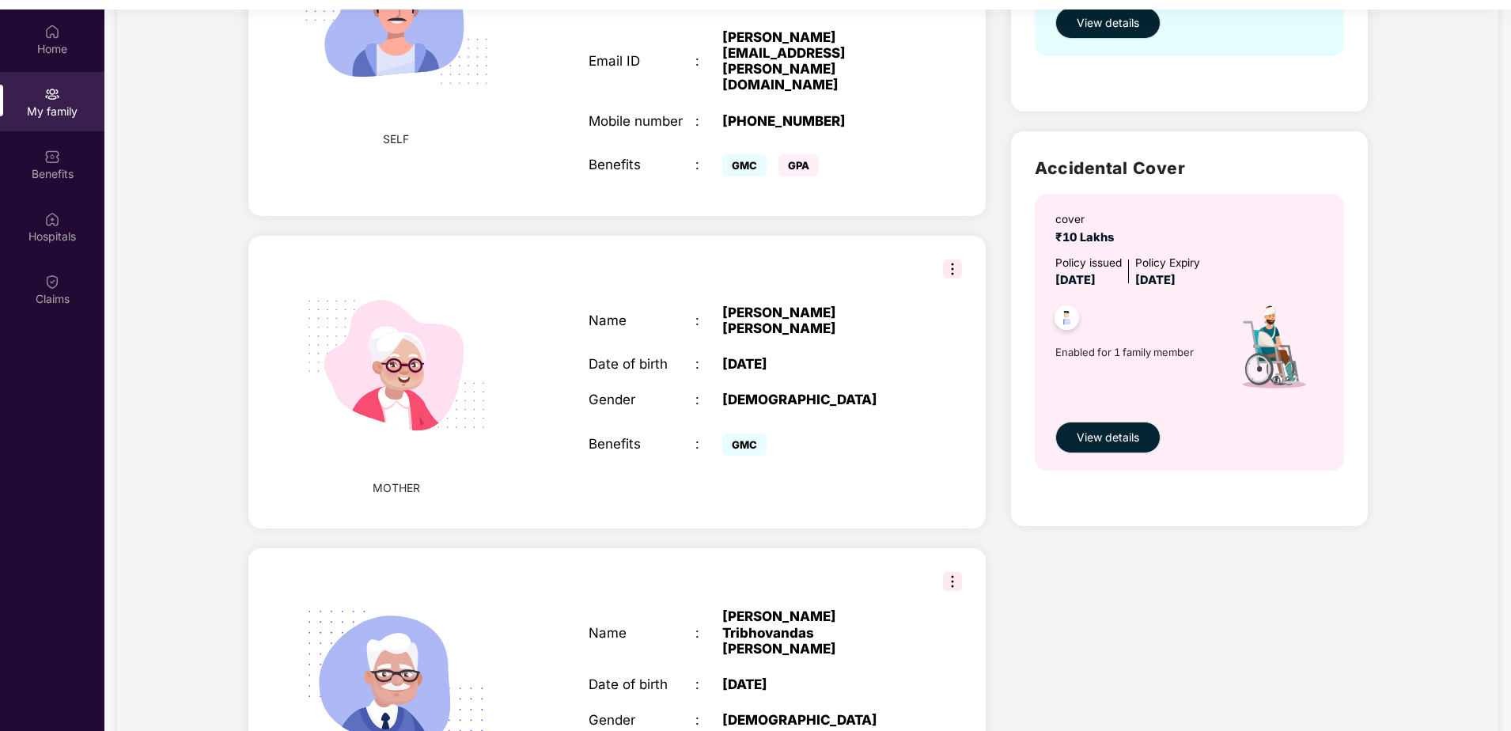
scroll to position [536, 0]
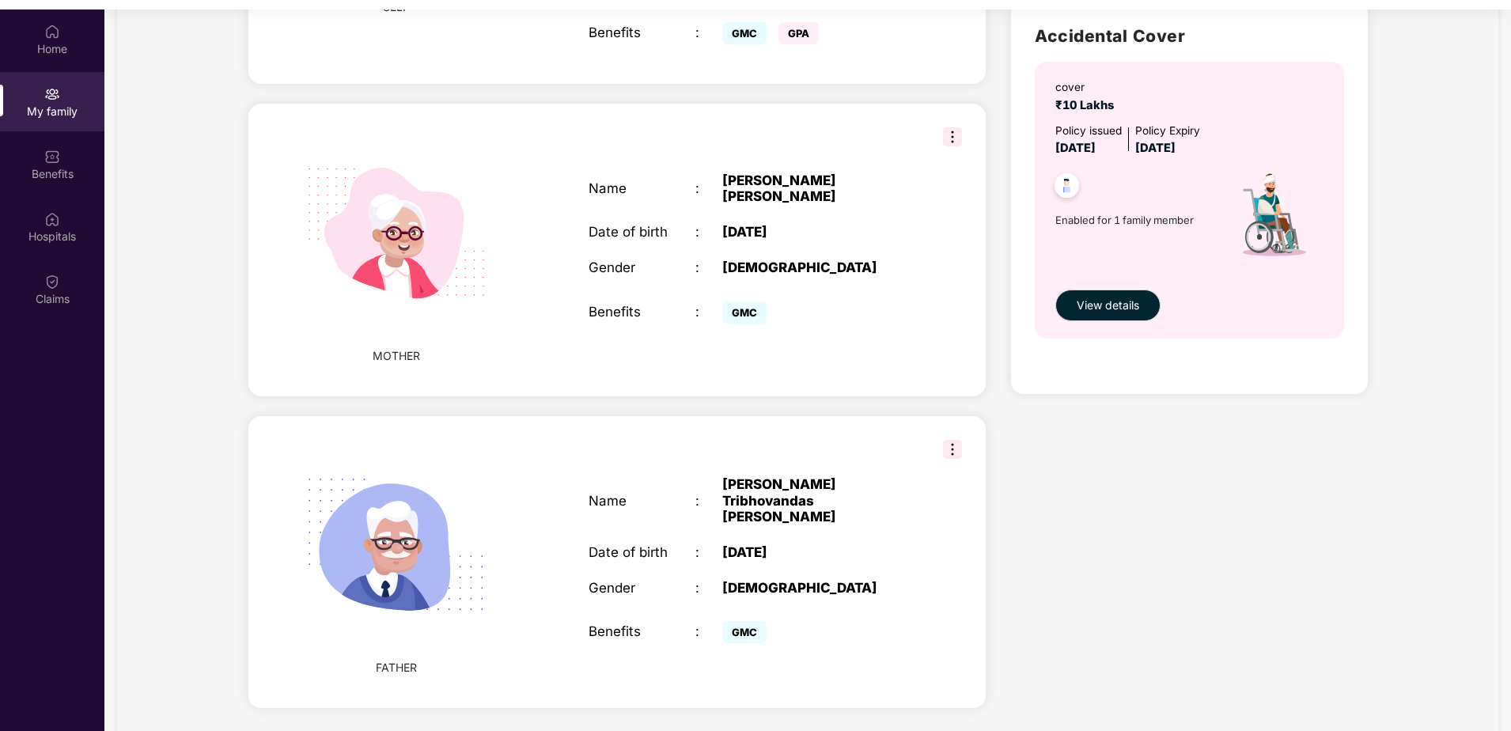
click at [960, 440] on img at bounding box center [952, 449] width 19 height 19
click at [955, 440] on img at bounding box center [952, 449] width 19 height 19
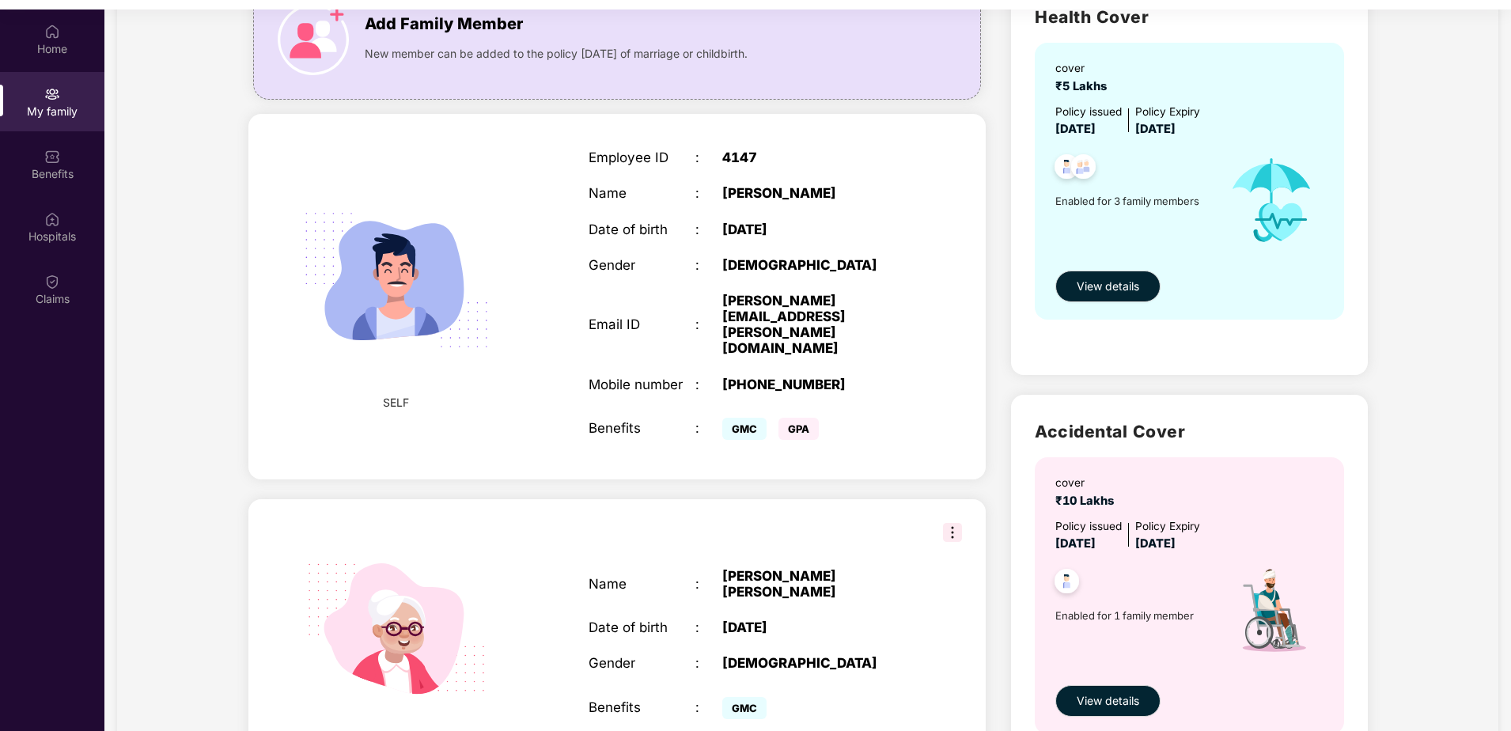
scroll to position [62, 0]
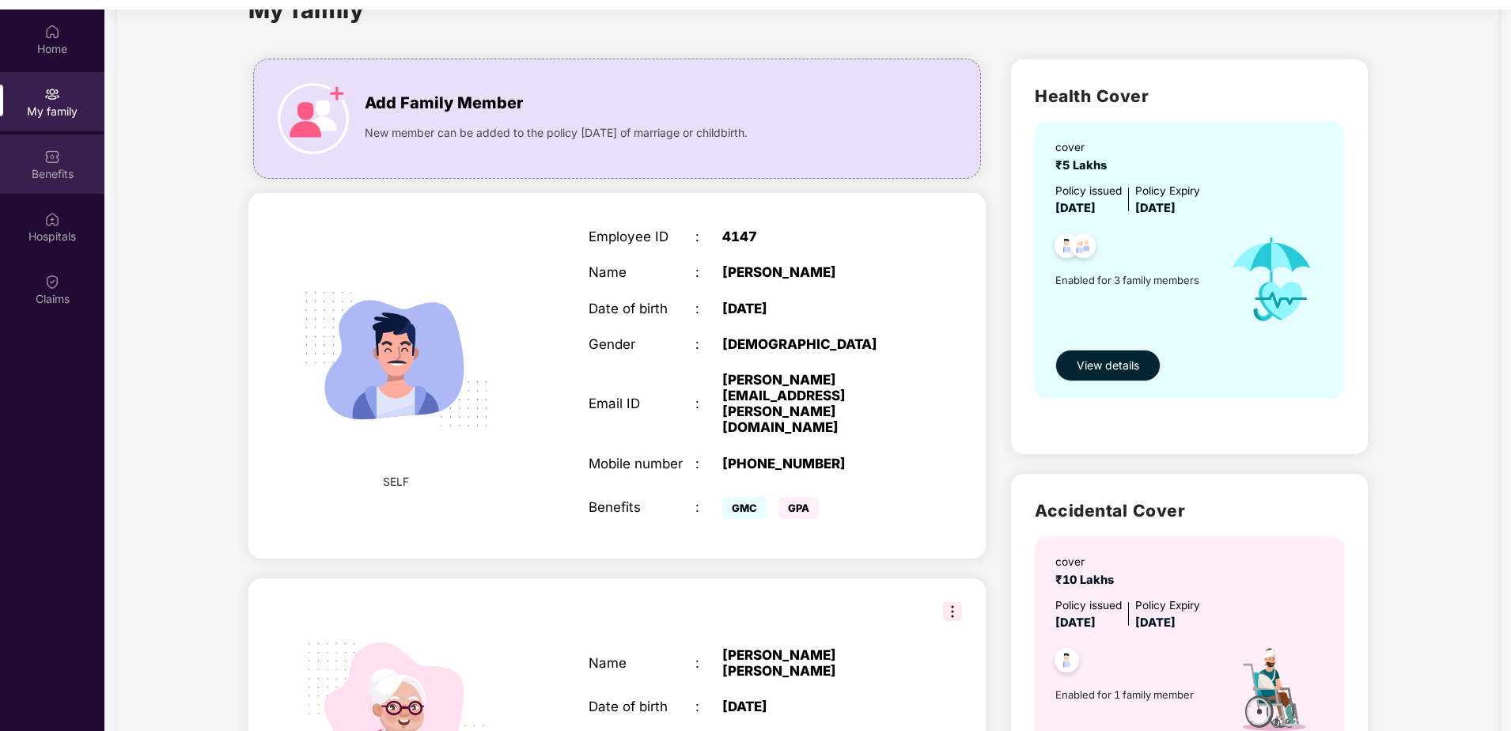
click at [54, 177] on div "Benefits" at bounding box center [52, 174] width 104 height 16
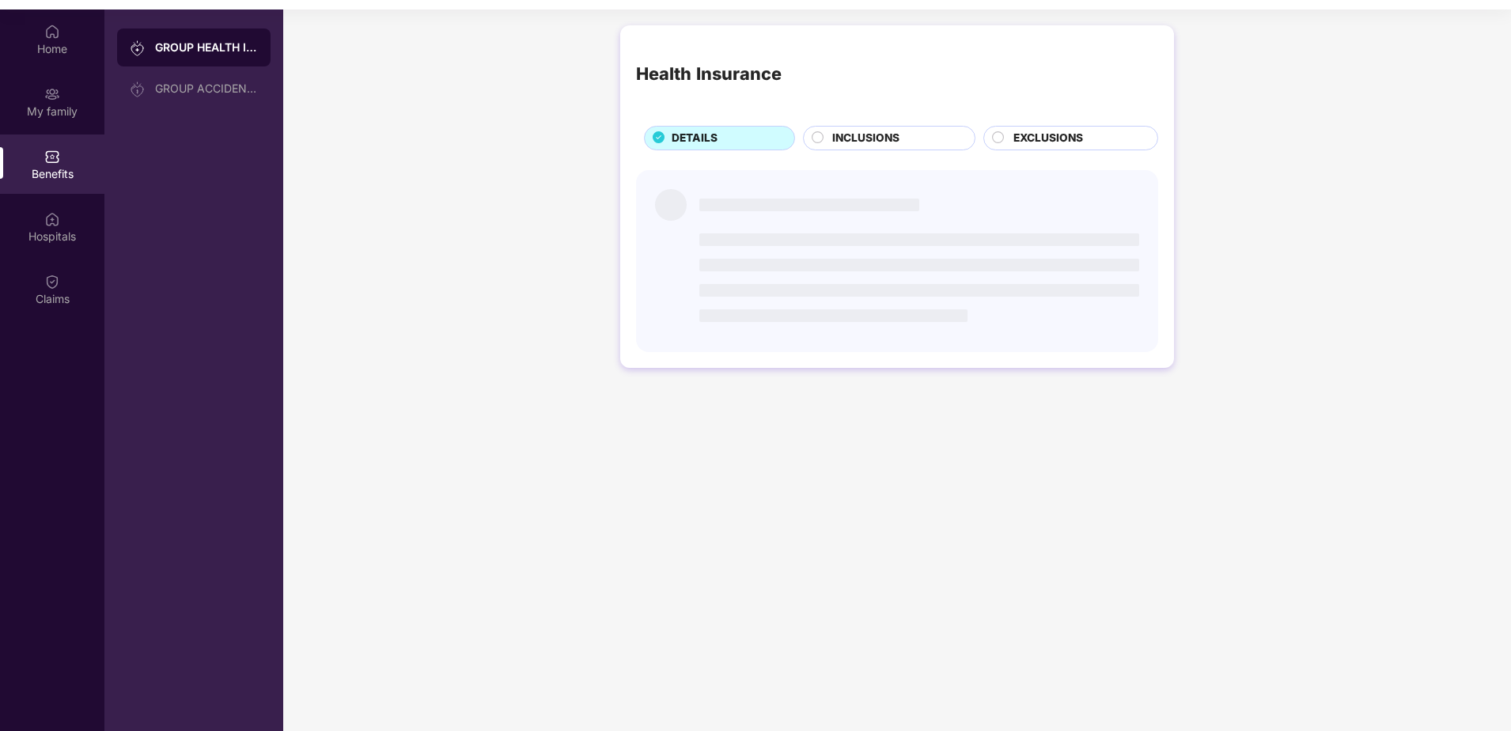
scroll to position [0, 0]
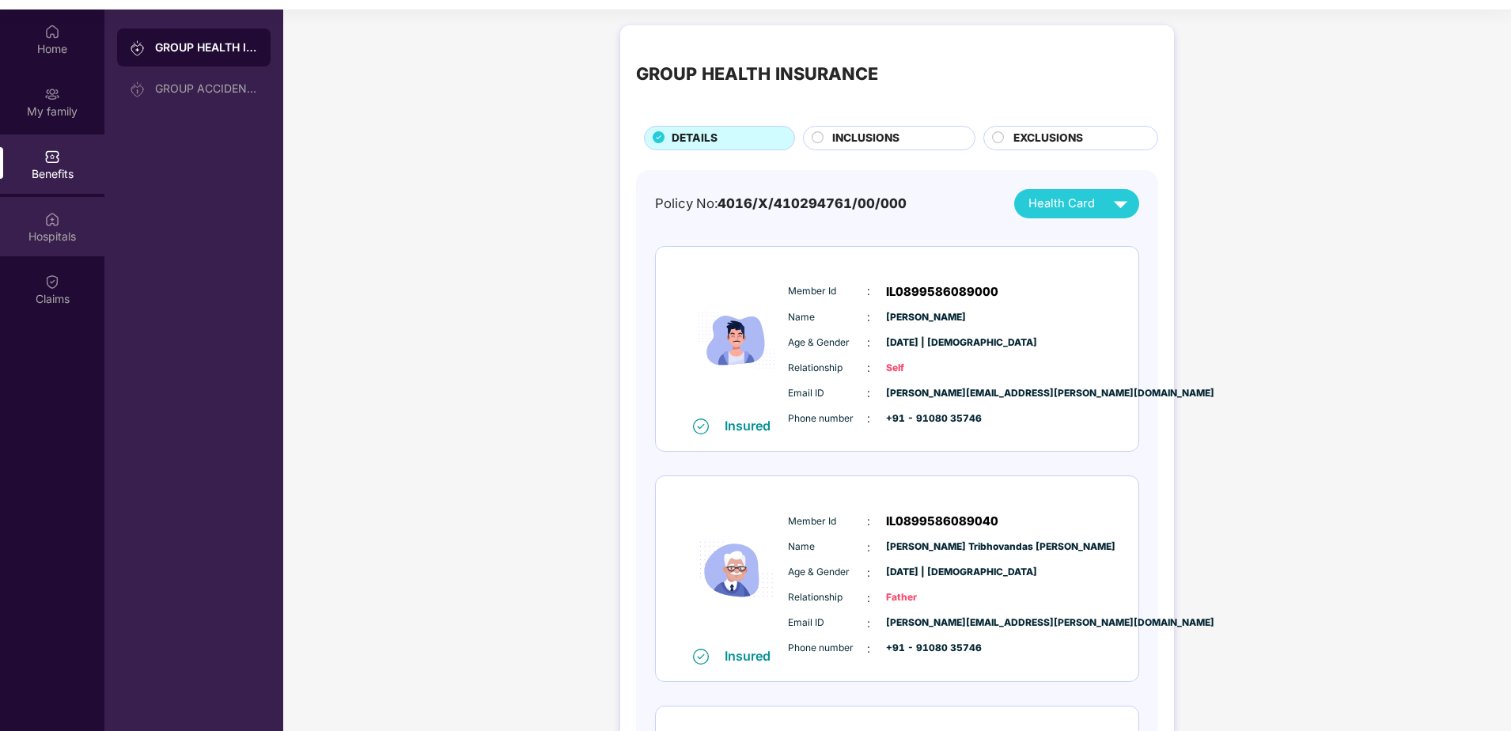
click at [53, 237] on div "Hospitals" at bounding box center [52, 237] width 104 height 16
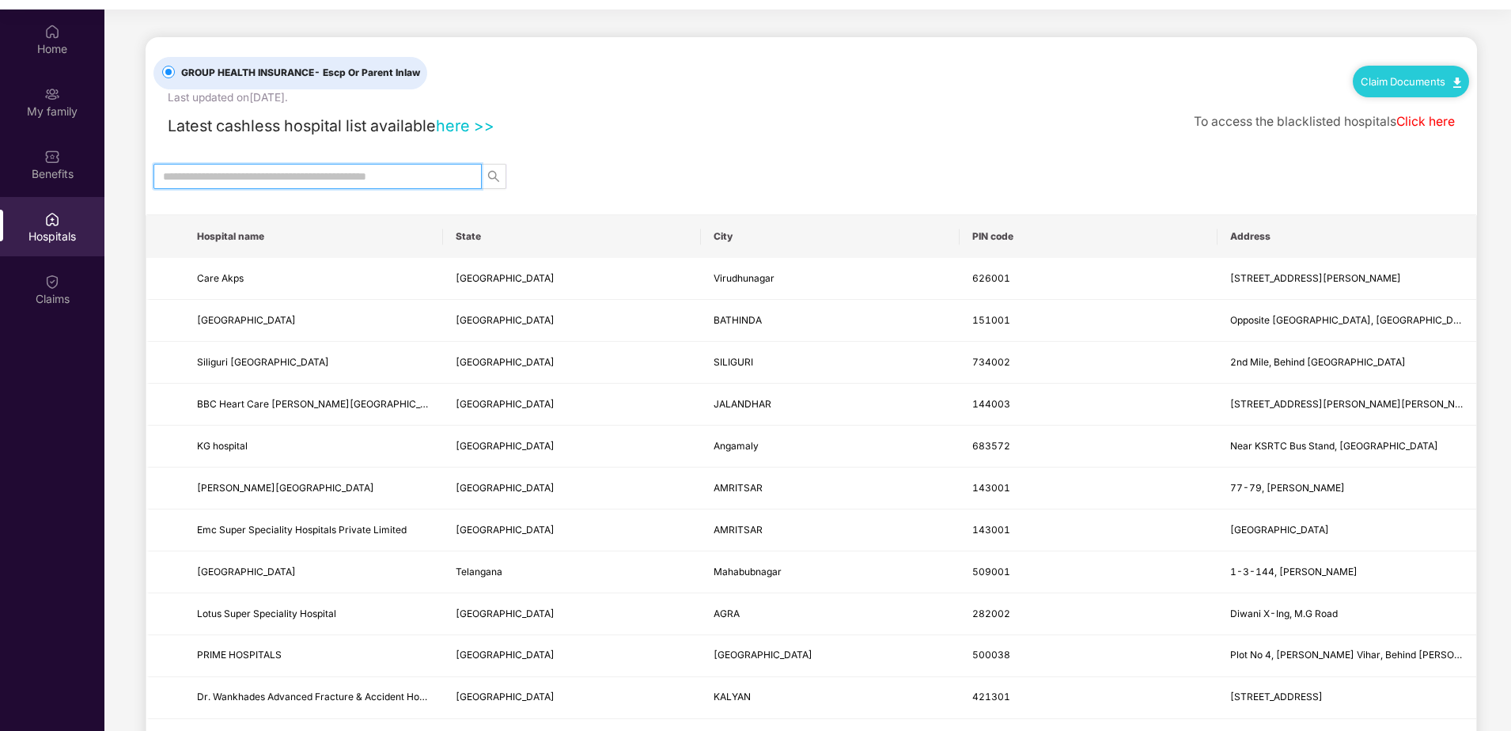
click at [262, 180] on input "text" at bounding box center [311, 176] width 297 height 17
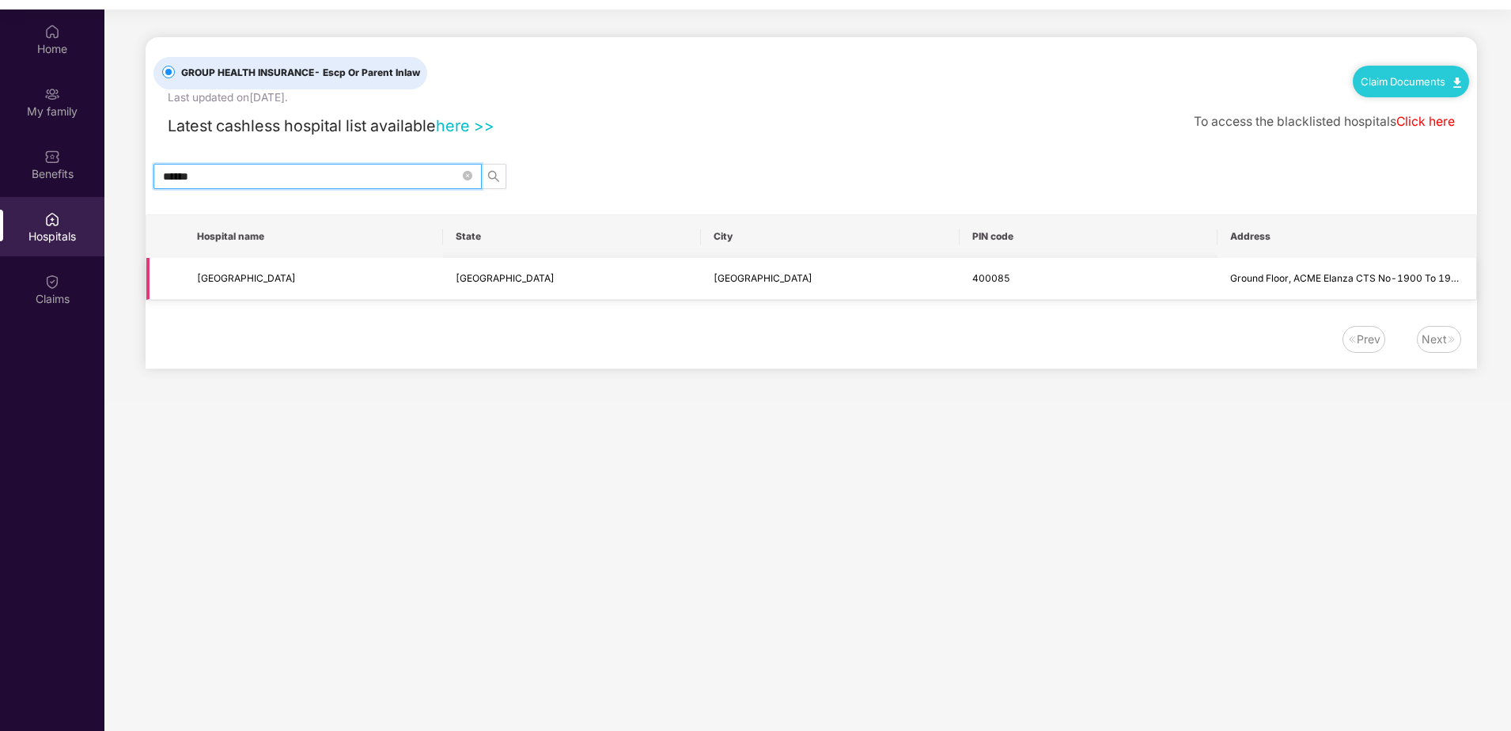
type input "******"
click at [1230, 275] on span "Ground Floor, ACME Elanza CTS No-1900 To 1917, LBS Marg" at bounding box center [1371, 278] width 282 height 12
click at [260, 277] on span "[GEOGRAPHIC_DATA]" at bounding box center [246, 278] width 99 height 12
click at [37, 150] on div "Benefits" at bounding box center [52, 163] width 104 height 59
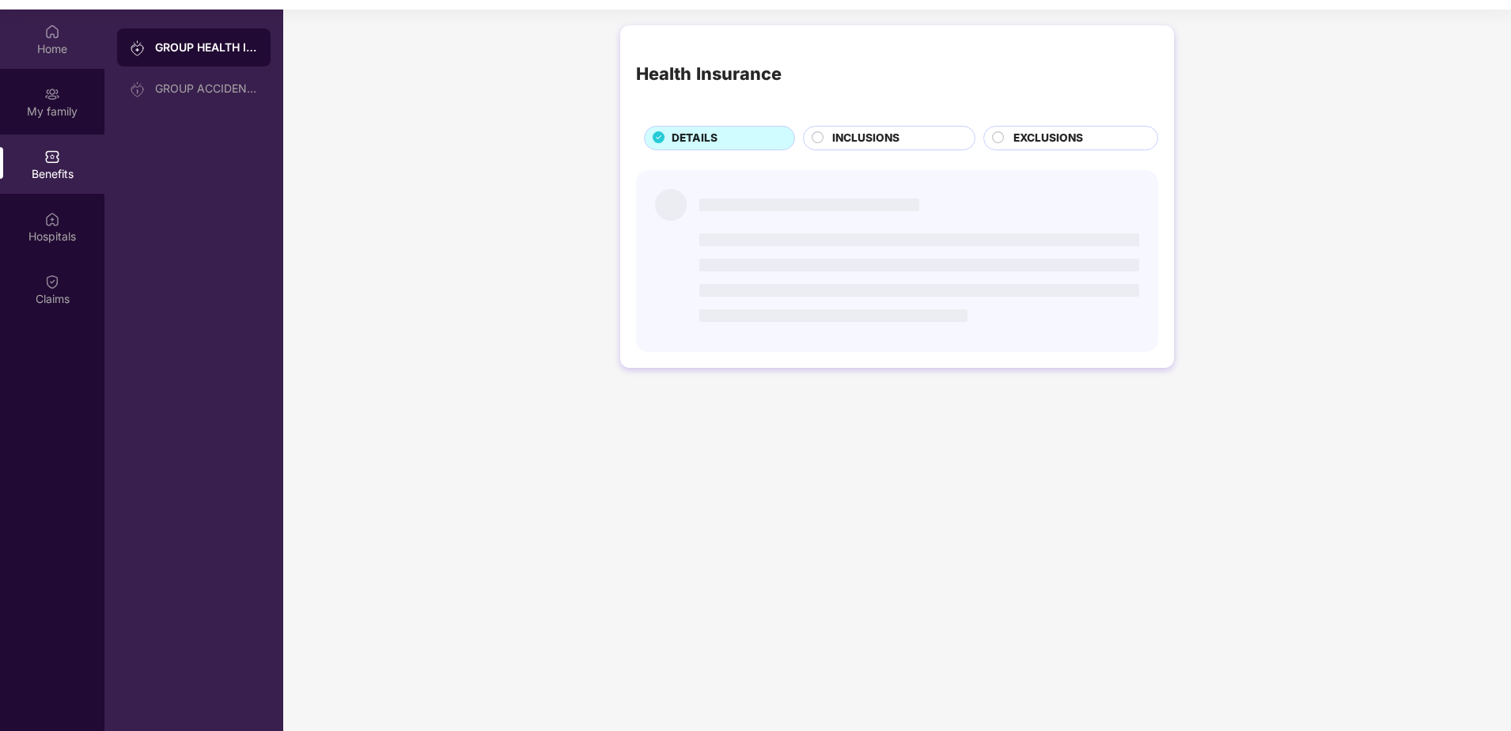
click at [40, 55] on div "Home" at bounding box center [52, 49] width 104 height 16
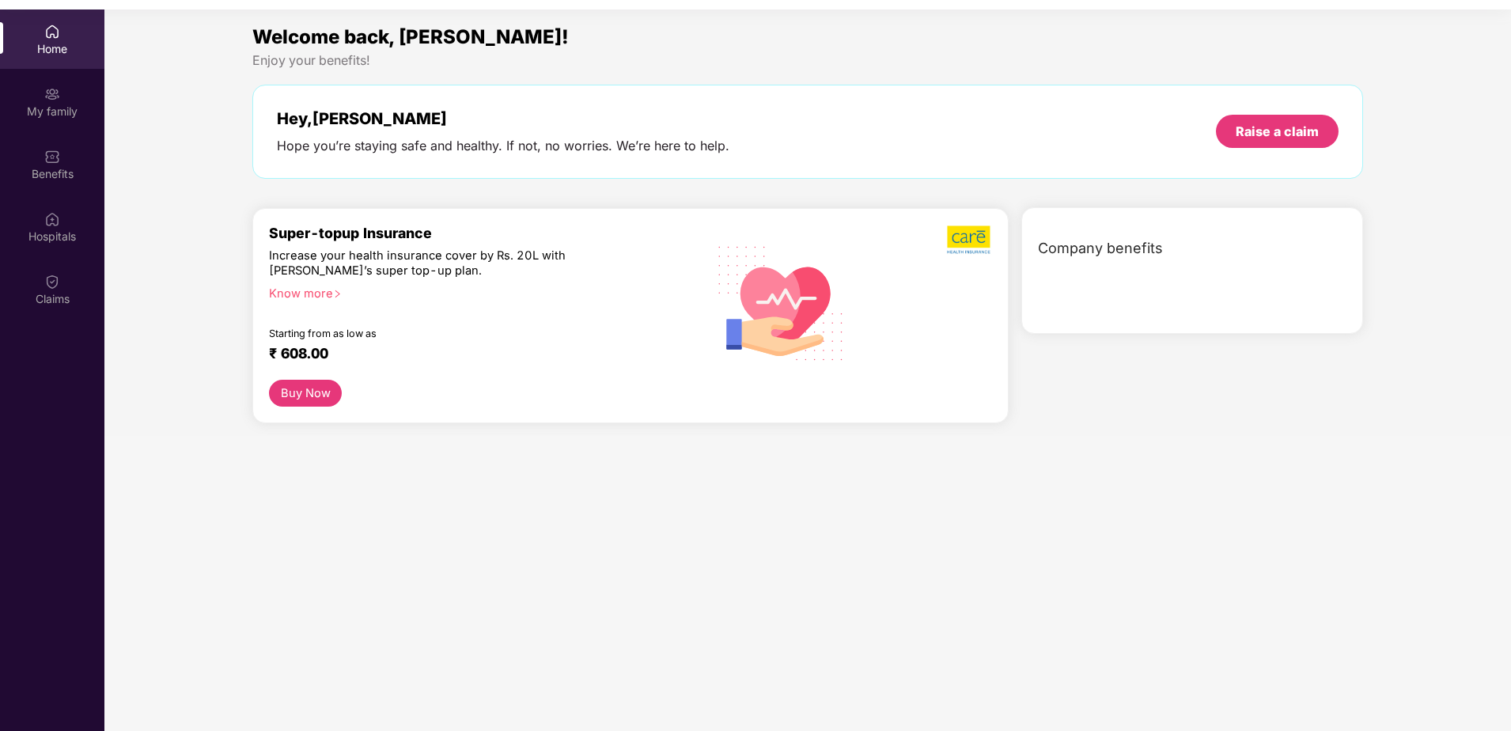
click at [40, 55] on div "Home" at bounding box center [52, 49] width 104 height 16
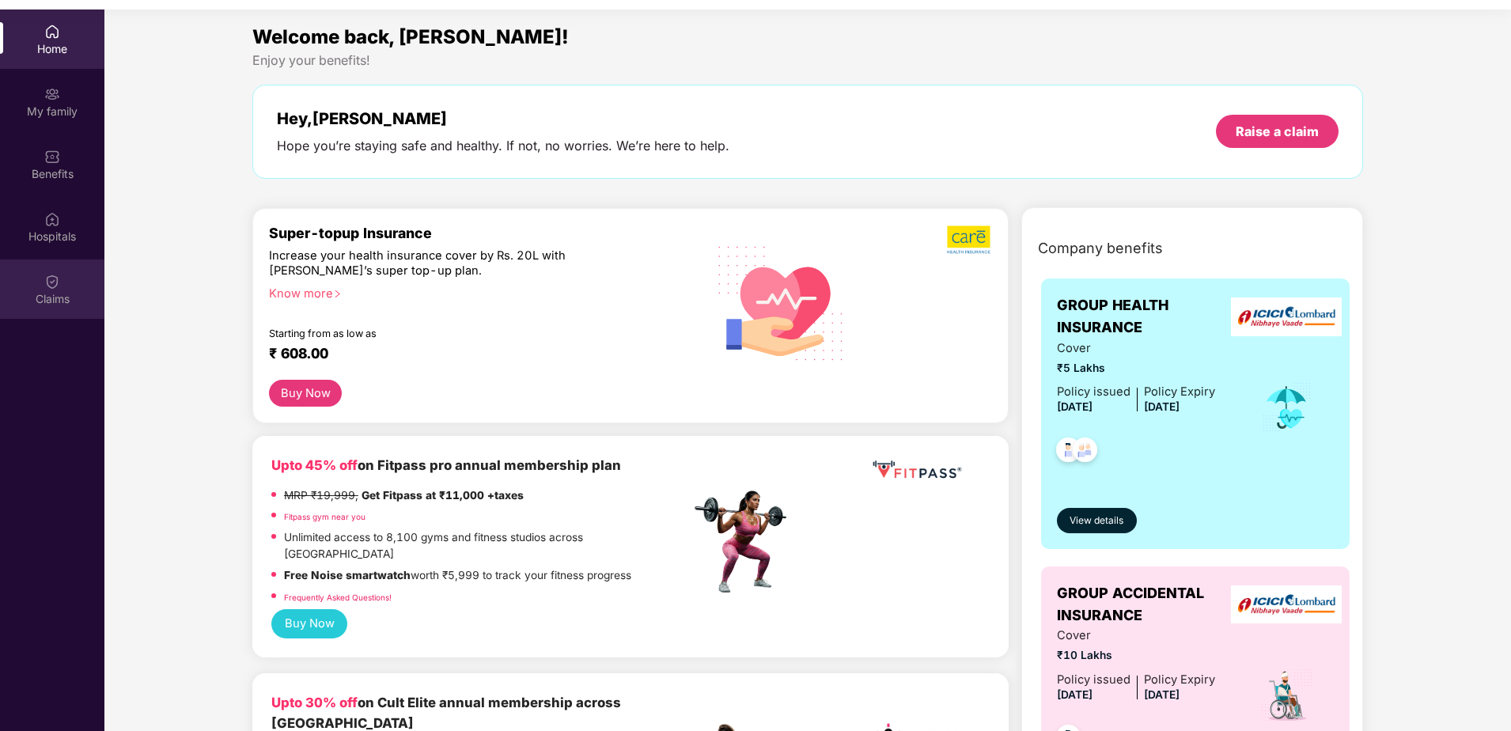
click at [52, 299] on div "Claims" at bounding box center [52, 299] width 104 height 16
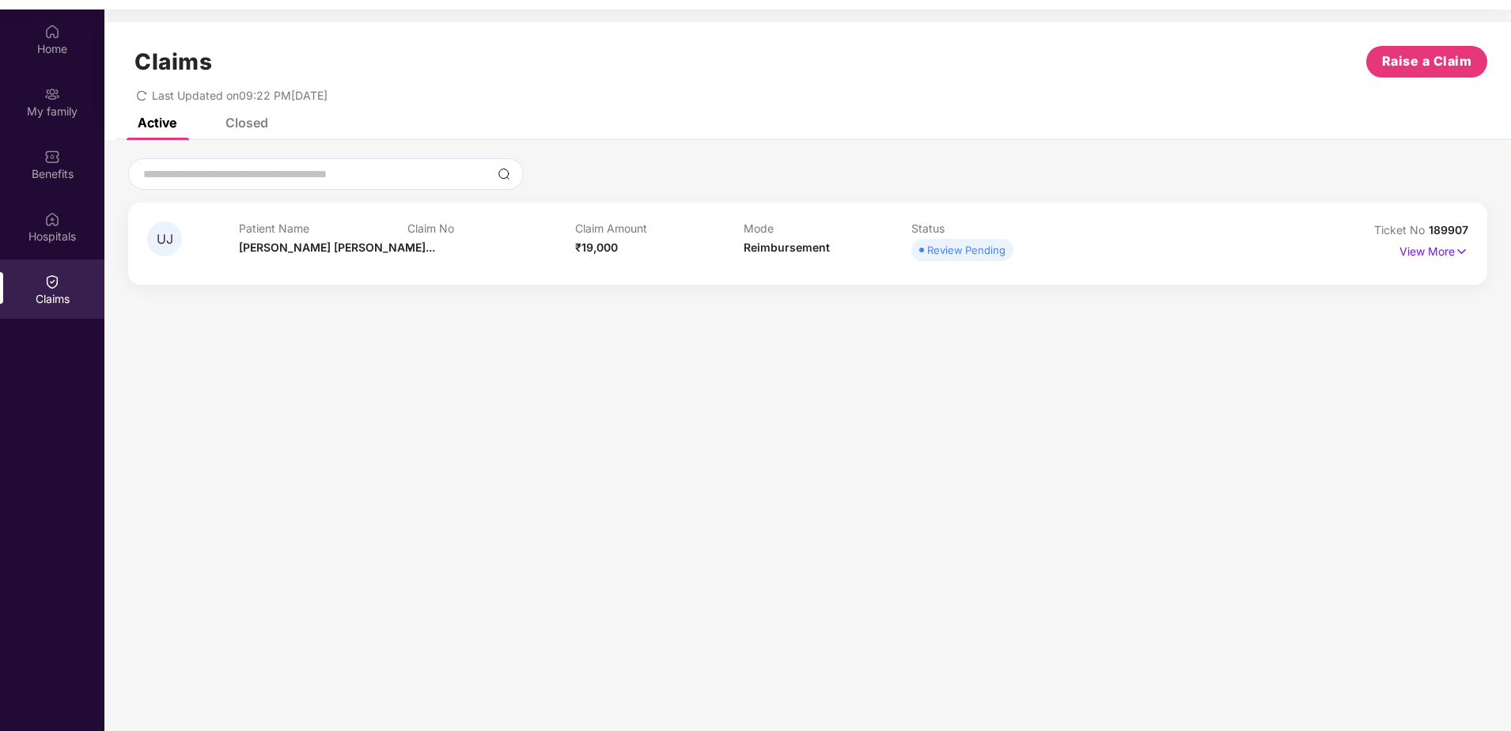
click at [253, 122] on div "Closed" at bounding box center [246, 123] width 43 height 16
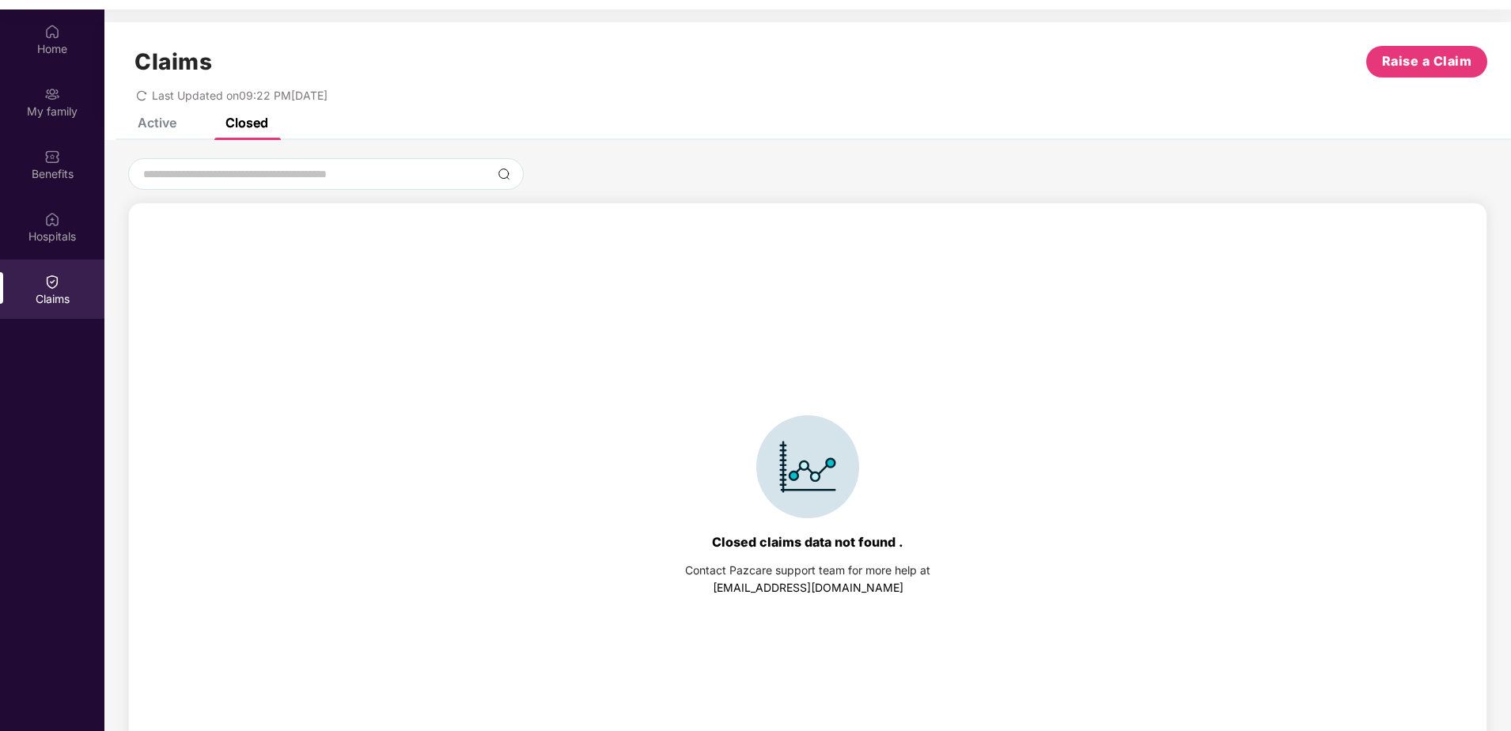
click at [148, 123] on div "Active" at bounding box center [157, 123] width 39 height 16
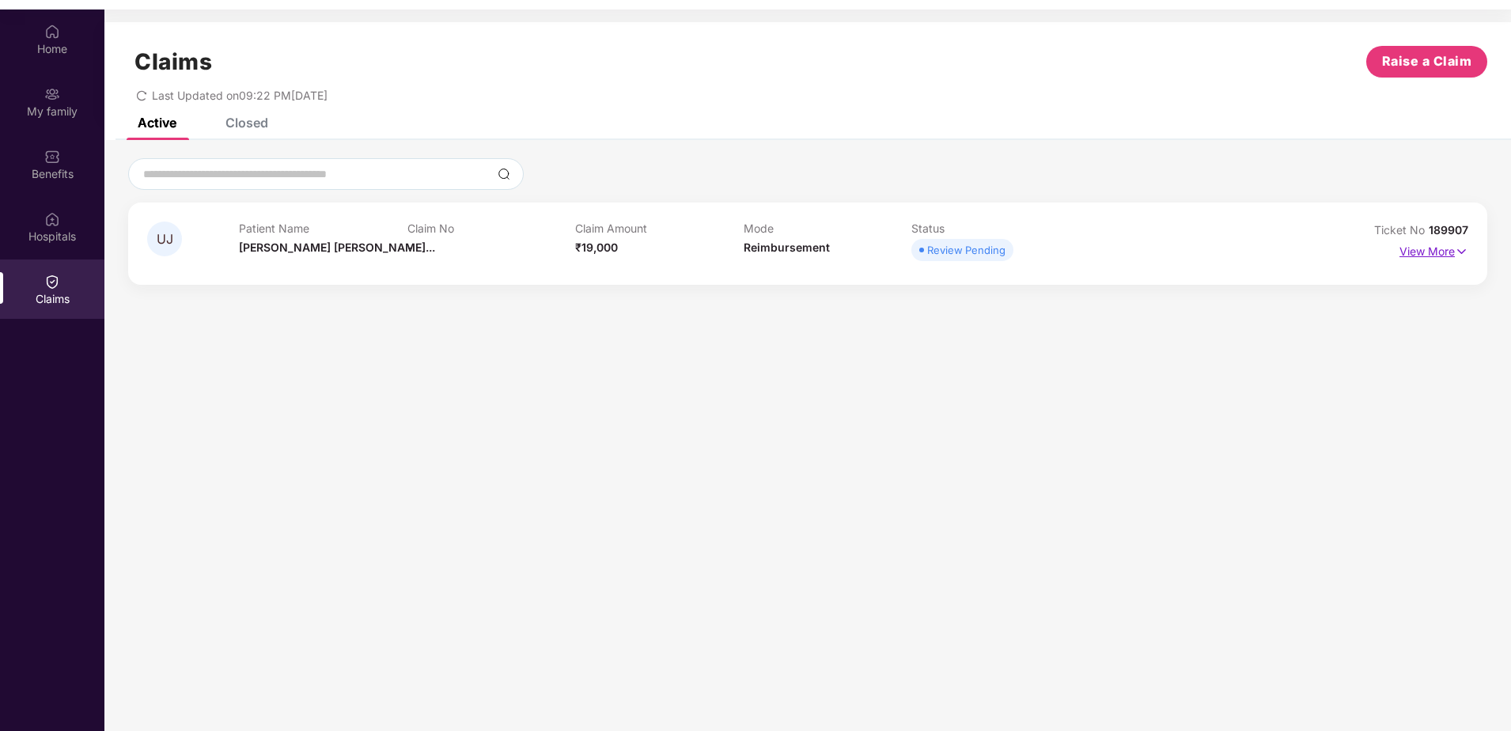
click at [1441, 247] on p "View More" at bounding box center [1433, 249] width 69 height 21
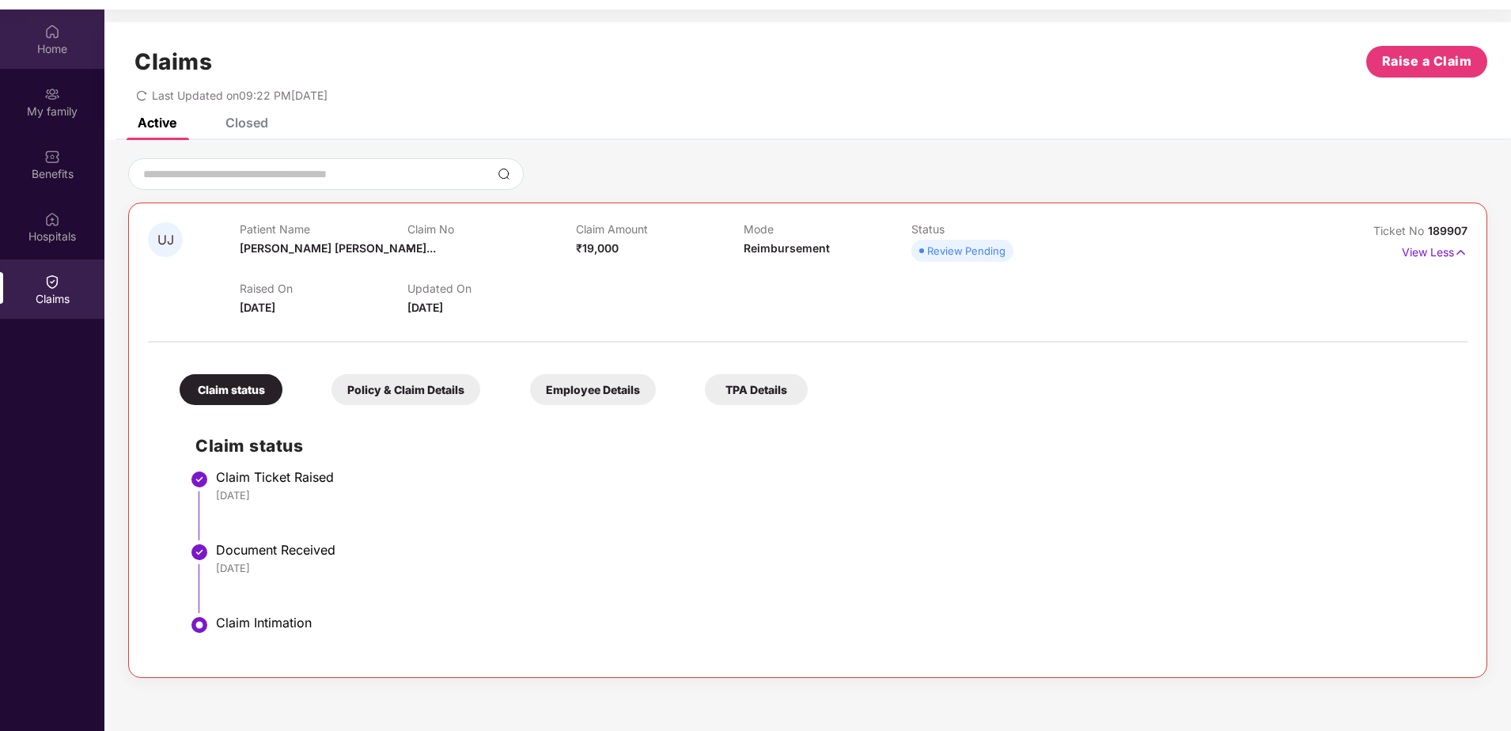
click at [52, 47] on div "Home" at bounding box center [52, 49] width 104 height 16
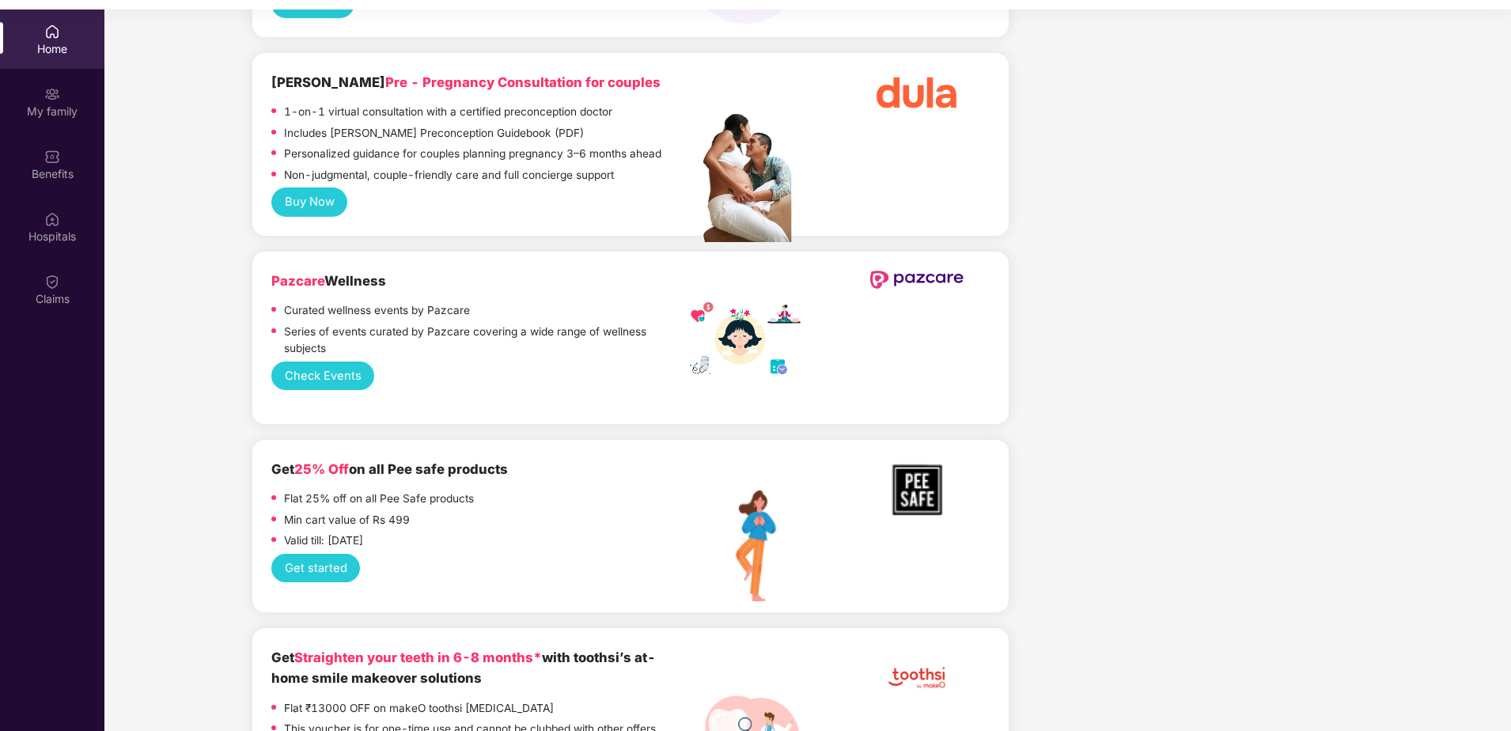
scroll to position [1899, 0]
